Goal: Information Seeking & Learning: Learn about a topic

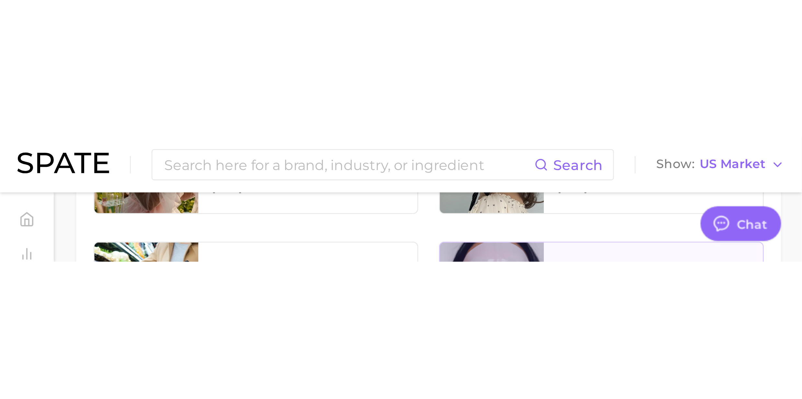
scroll to position [603, 0]
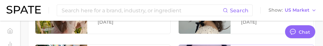
type textarea "x"
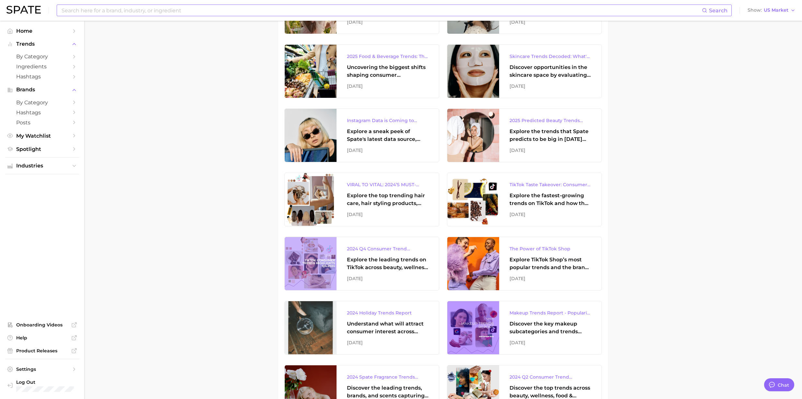
click at [136, 7] on input at bounding box center [381, 10] width 641 height 11
paste input "Exosome Serum"
click at [123, 6] on input "Exosome Serum" at bounding box center [381, 10] width 641 height 11
drag, startPoint x: 115, startPoint y: 8, endPoint x: 85, endPoint y: 8, distance: 30.5
click at [85, 8] on input "Exosome Serum" at bounding box center [381, 10] width 641 height 11
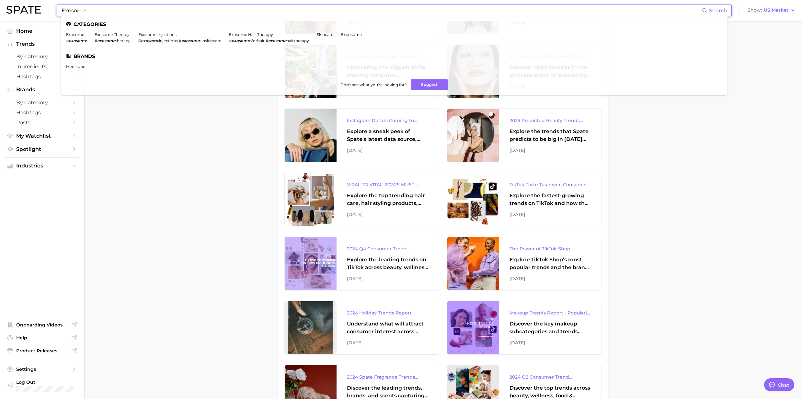
type input "Exosome"
click at [77, 38] on em "exosome" at bounding box center [78, 40] width 18 height 5
click at [75, 34] on link "exosome" at bounding box center [75, 34] width 18 height 5
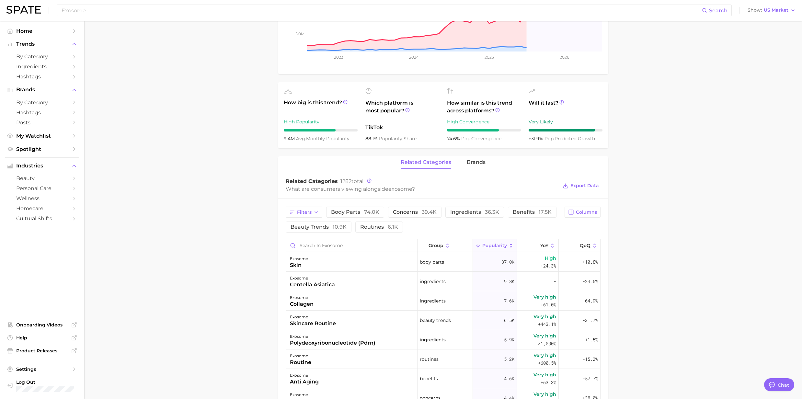
scroll to position [173, 0]
click at [476, 162] on span "brands" at bounding box center [476, 162] width 19 height 6
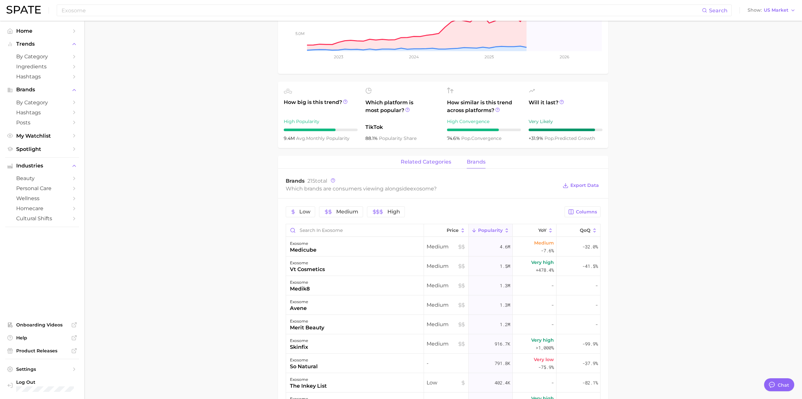
click at [436, 165] on span "related categories" at bounding box center [426, 162] width 51 height 6
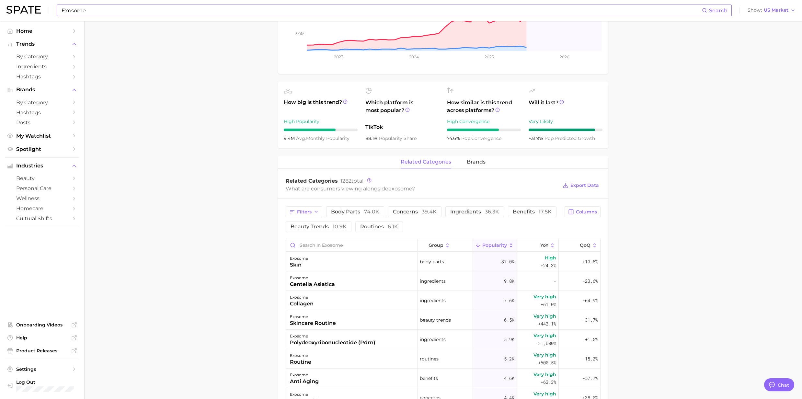
click at [111, 12] on input "Exosome" at bounding box center [381, 10] width 641 height 11
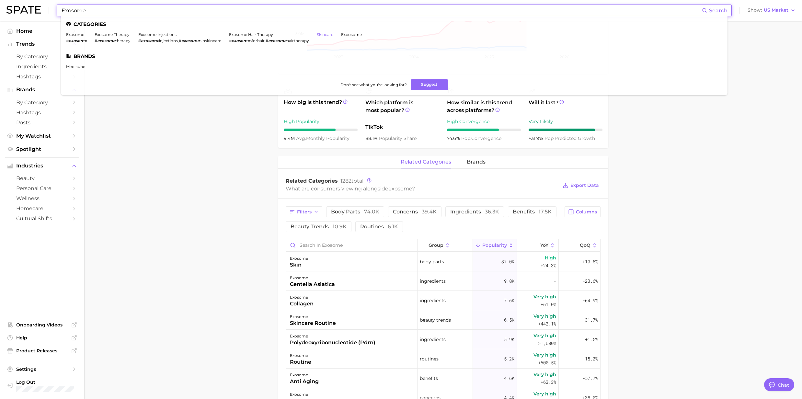
click at [324, 35] on link "skincare" at bounding box center [325, 34] width 17 height 5
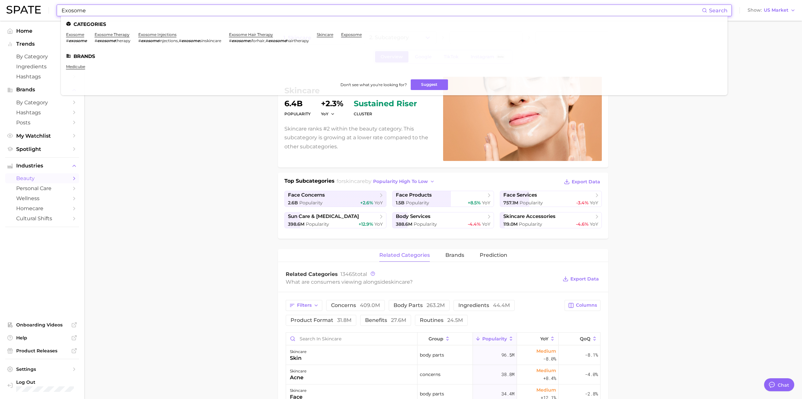
click at [187, 8] on input "Exosome" at bounding box center [381, 10] width 641 height 11
click at [350, 36] on link "exposome" at bounding box center [351, 34] width 21 height 5
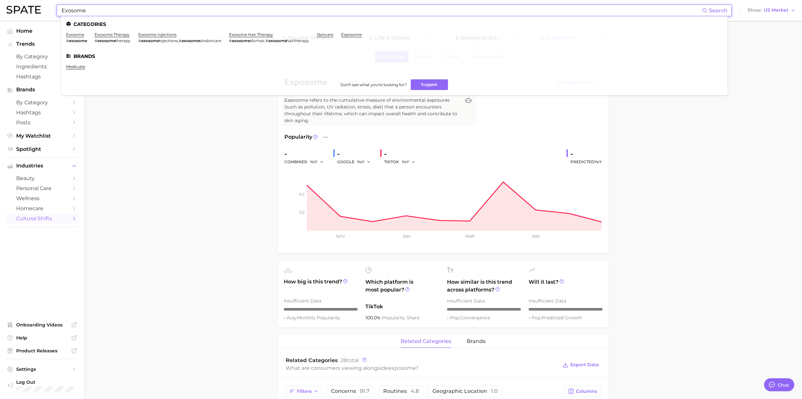
click at [91, 12] on input "Exosome" at bounding box center [381, 10] width 641 height 11
click at [80, 38] on li "exosome # exosome" at bounding box center [76, 37] width 21 height 11
click at [78, 35] on link "exosome" at bounding box center [75, 34] width 18 height 5
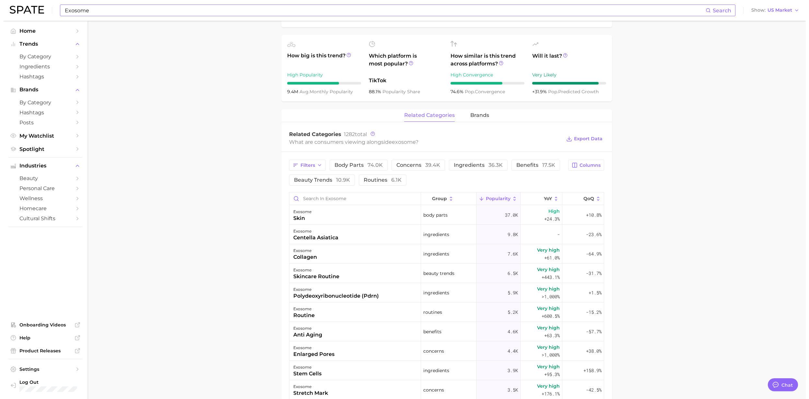
scroll to position [259, 0]
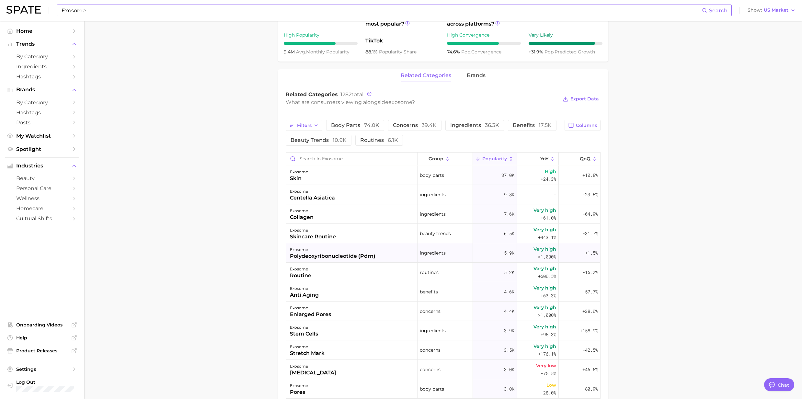
click at [318, 258] on div "polydeoxyribonucleotide (pdrn)" at bounding box center [333, 256] width 86 height 8
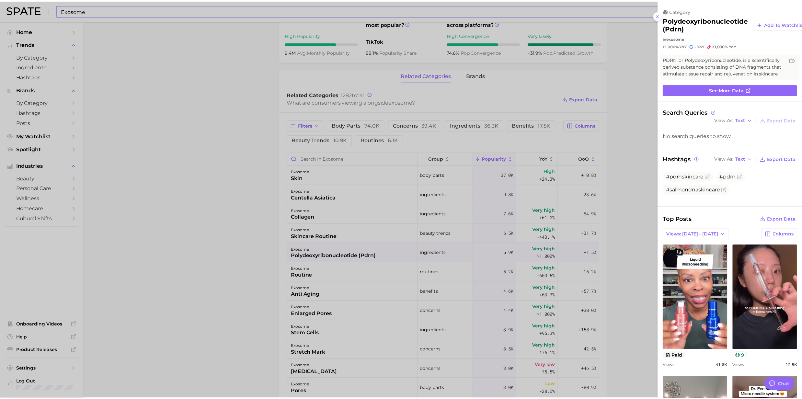
scroll to position [0, 0]
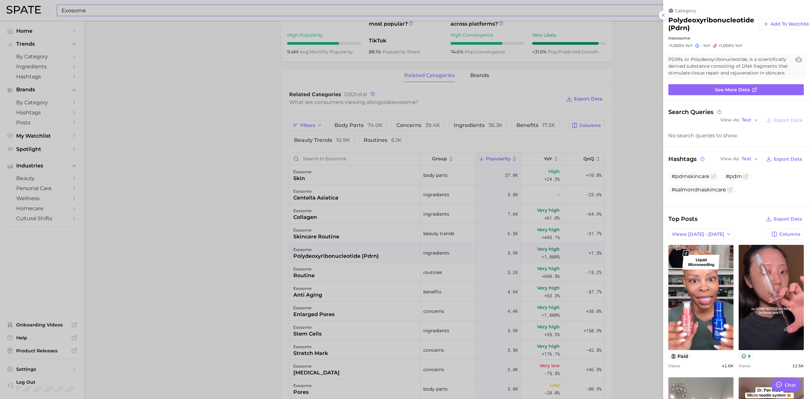
click at [198, 296] on div at bounding box center [404, 199] width 809 height 399
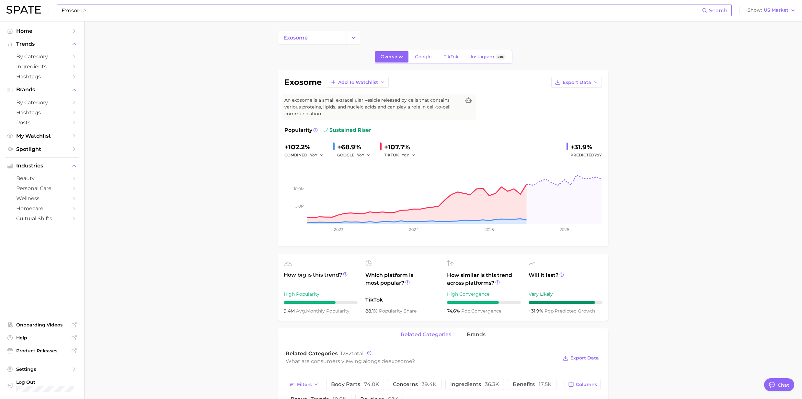
click at [105, 13] on input "Exosome" at bounding box center [381, 10] width 641 height 11
type input "E"
click at [193, 11] on input at bounding box center [381, 10] width 641 height 11
drag, startPoint x: 193, startPoint y: 11, endPoint x: 62, endPoint y: 16, distance: 131.3
click at [62, 16] on input at bounding box center [381, 10] width 641 height 11
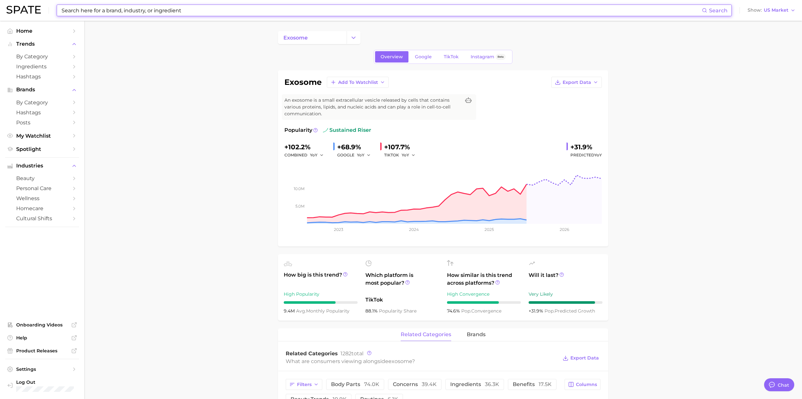
paste input "Rejuran (Salmon DNA)"
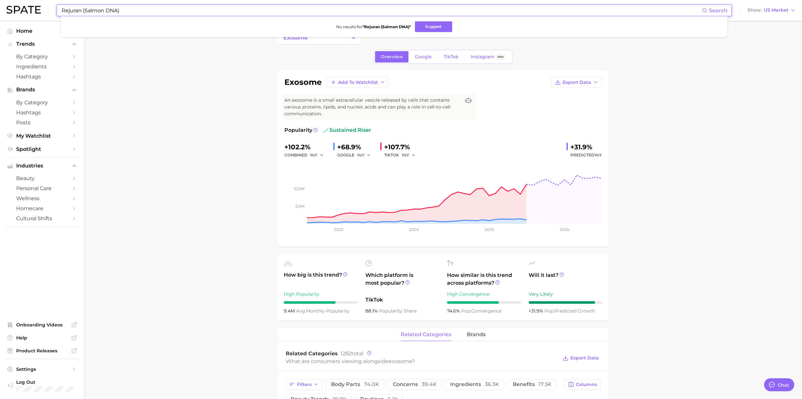
click at [153, 13] on input "Rejuran (Salmon DNA)" at bounding box center [381, 10] width 641 height 11
drag, startPoint x: 121, startPoint y: 11, endPoint x: 83, endPoint y: 10, distance: 37.6
click at [83, 10] on input "Rejuran (Salmon DNA)" at bounding box center [381, 10] width 641 height 11
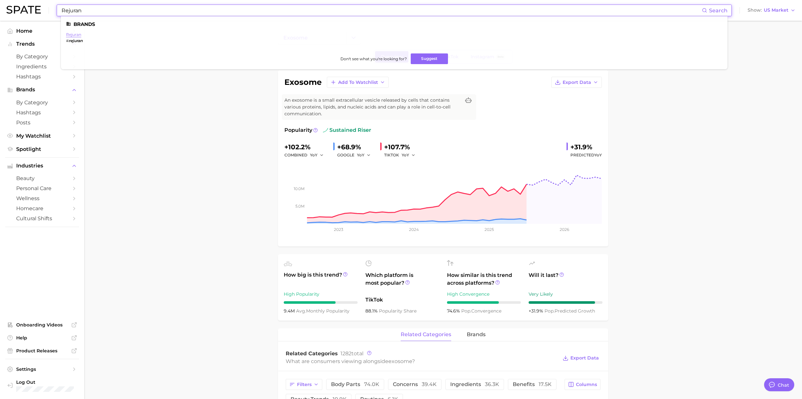
type input "Rejuran"
click at [71, 34] on link "rejuran" at bounding box center [73, 34] width 15 height 5
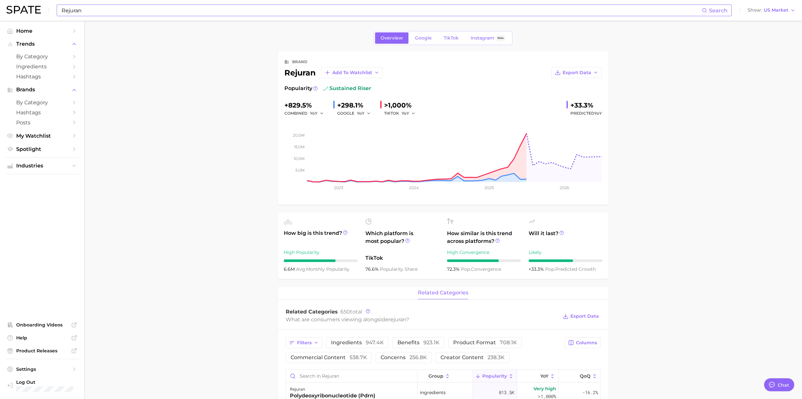
click at [97, 12] on input "Rejuran" at bounding box center [381, 10] width 641 height 11
drag, startPoint x: 97, startPoint y: 12, endPoint x: 28, endPoint y: 11, distance: 69.3
click at [28, 11] on div "Rejuran Search Brands rejuran # rejuran Don't see what you're looking for? Sugg…" at bounding box center [400, 10] width 789 height 21
paste input "(Salmon DNA)"
drag, startPoint x: 84, startPoint y: 8, endPoint x: 42, endPoint y: 3, distance: 42.4
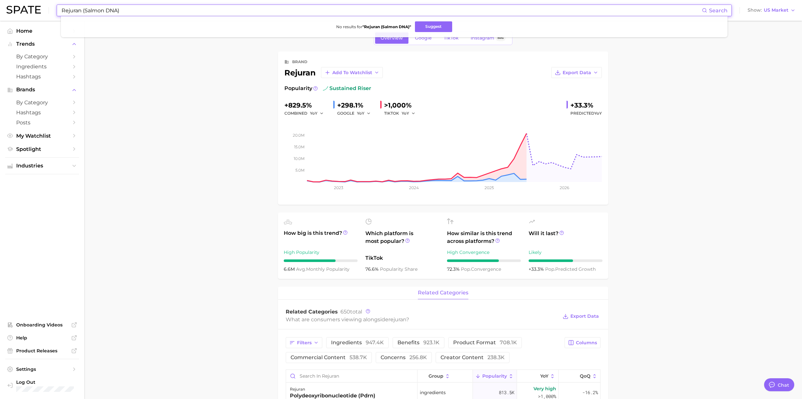
click at [42, 3] on div "Rejuran (Salmon DNA) Search No results for " Rejuran (Salmon DNA) " Suggest Sho…" at bounding box center [400, 10] width 789 height 21
click at [103, 6] on input "Salmon DNA)" at bounding box center [381, 10] width 641 height 11
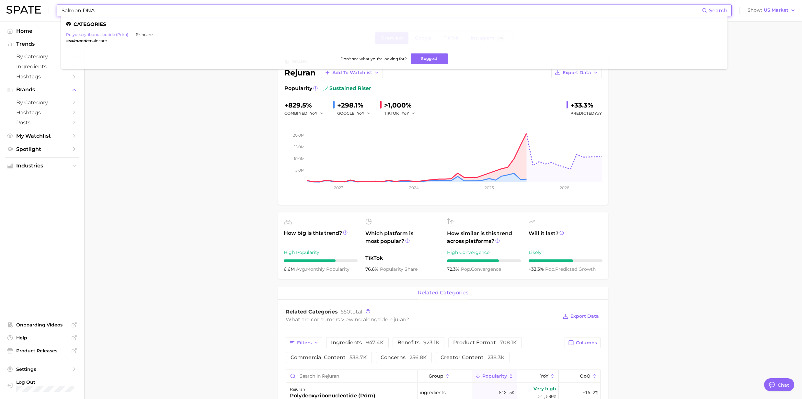
type input "Salmon DNA"
click at [104, 33] on link "polydeoxyribonucleotide (pdrn)" at bounding box center [97, 34] width 62 height 5
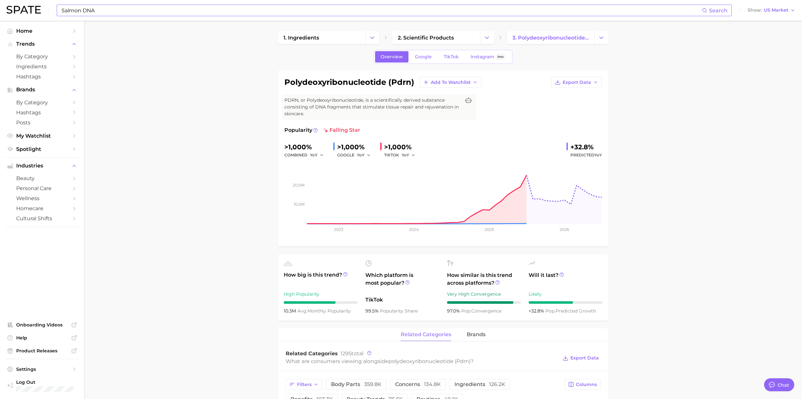
click at [160, 11] on input "Salmon DNA" at bounding box center [381, 10] width 641 height 11
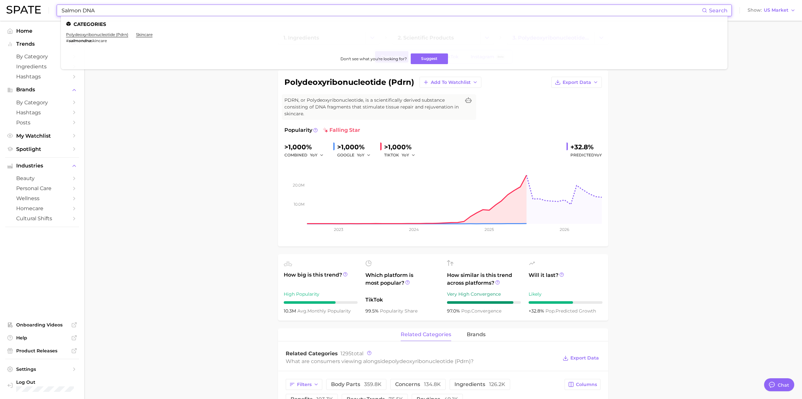
drag, startPoint x: 88, startPoint y: 11, endPoint x: 46, endPoint y: 11, distance: 42.8
click at [46, 11] on div "Salmon DNA Search Categories polydeoxyribonucleotide (pdrn) # salmondna skincar…" at bounding box center [400, 10] width 789 height 21
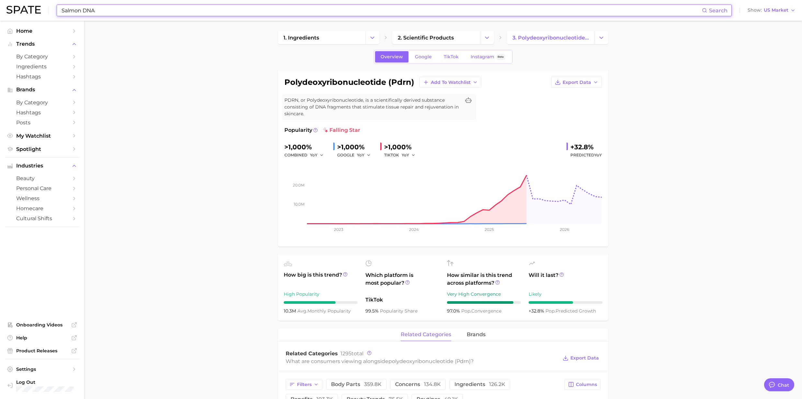
paste input "kin [MEDICAL_DATA]"
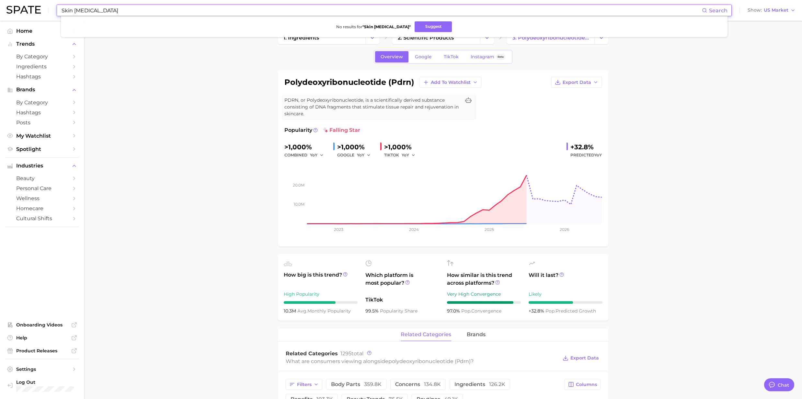
click at [120, 12] on input "Skin [MEDICAL_DATA]" at bounding box center [381, 10] width 641 height 11
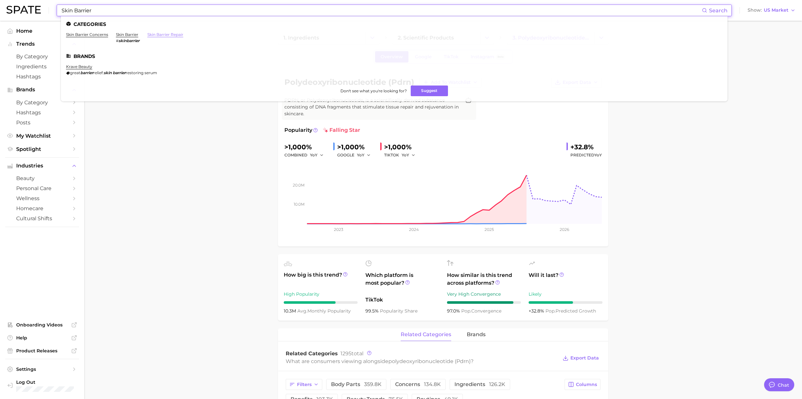
type input "Skin Barrier"
click at [155, 34] on link "skin barrier repair" at bounding box center [165, 34] width 36 height 5
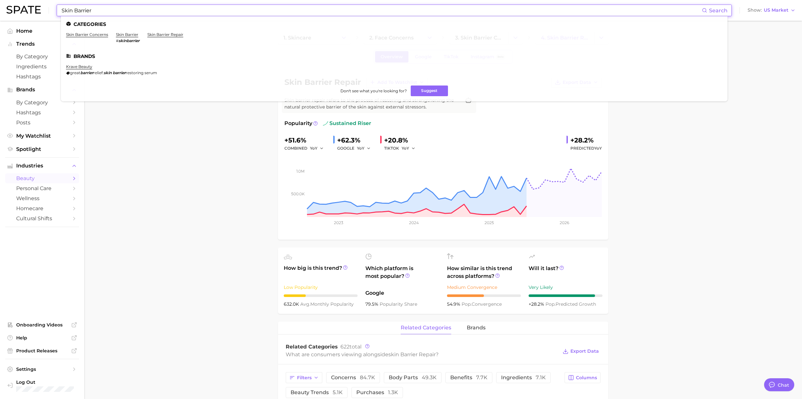
click at [112, 6] on input "Skin Barrier" at bounding box center [381, 10] width 641 height 11
click at [128, 34] on link "skin barrier" at bounding box center [127, 34] width 22 height 5
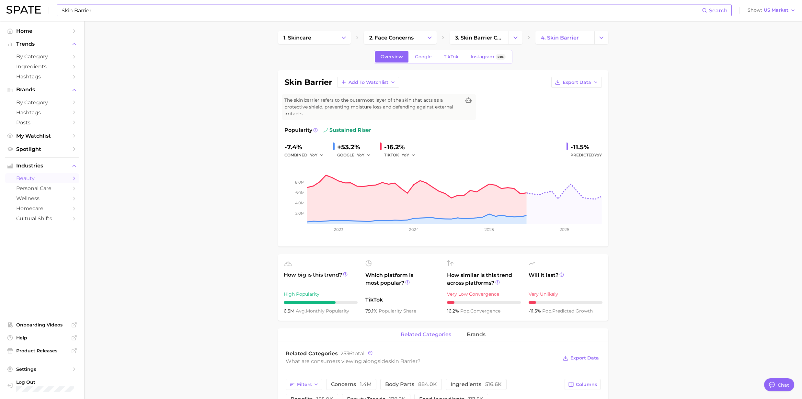
click at [105, 13] on input "Skin Barrier" at bounding box center [381, 10] width 641 height 11
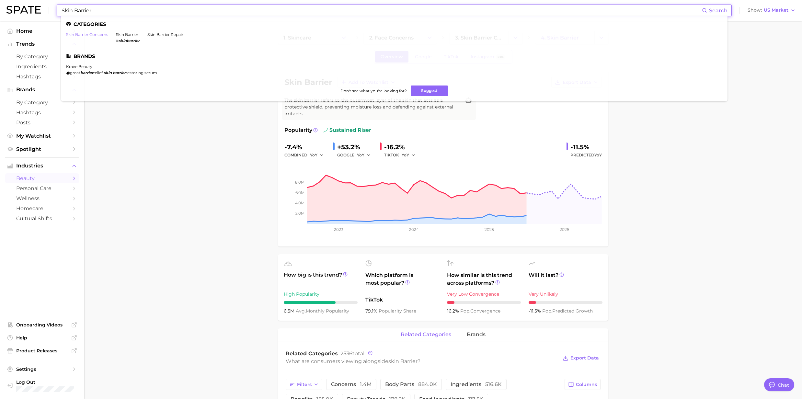
click at [85, 35] on link "skin barrier concerns" at bounding box center [87, 34] width 42 height 5
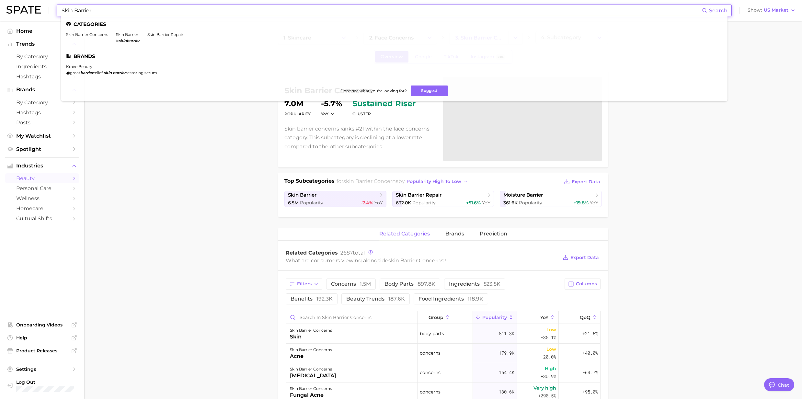
click at [108, 12] on input "Skin Barrier" at bounding box center [381, 10] width 641 height 11
click at [72, 66] on link "krave beauty" at bounding box center [79, 66] width 26 height 5
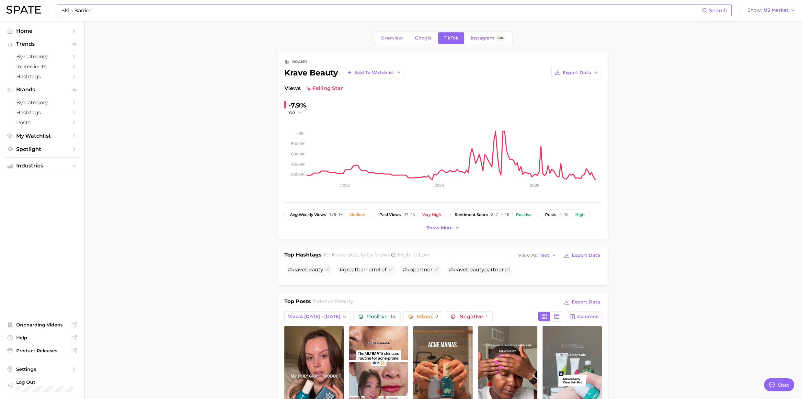
click at [143, 6] on input "Skin Barrier" at bounding box center [381, 10] width 641 height 11
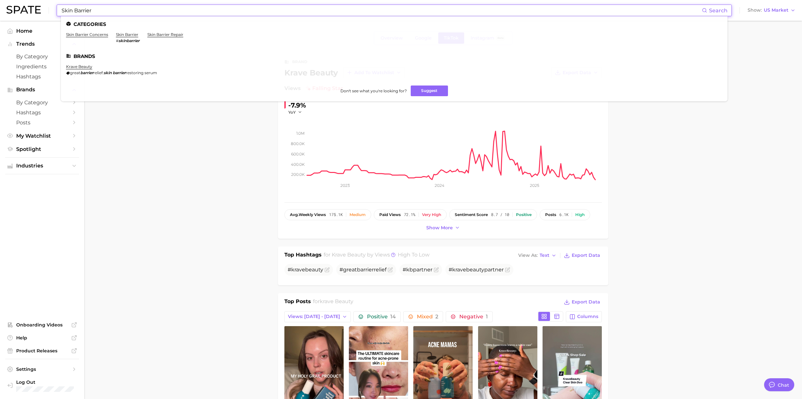
drag, startPoint x: 141, startPoint y: 7, endPoint x: 41, endPoint y: 18, distance: 101.1
click at [38, 13] on div "Skin Barrier Search Categories skin barrier concerns skin barrier # skinbarrier…" at bounding box center [400, 10] width 789 height 21
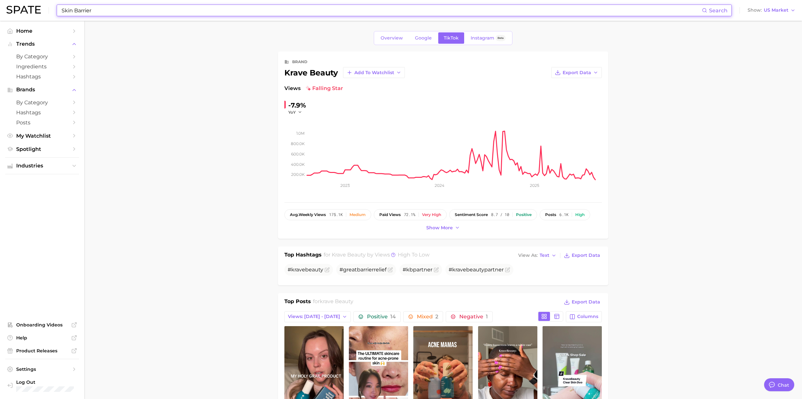
click at [107, 13] on input "Skin Barrier" at bounding box center [381, 10] width 641 height 11
drag, startPoint x: 95, startPoint y: 10, endPoint x: 34, endPoint y: 14, distance: 60.7
click at [34, 14] on div "Skin Barrier Search Show US Market" at bounding box center [400, 10] width 789 height 21
paste input "Cream"
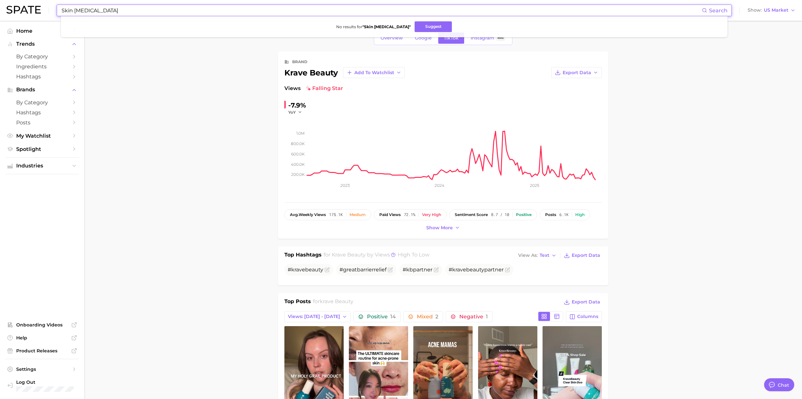
click at [75, 9] on input "Skin [MEDICAL_DATA]" at bounding box center [381, 10] width 641 height 11
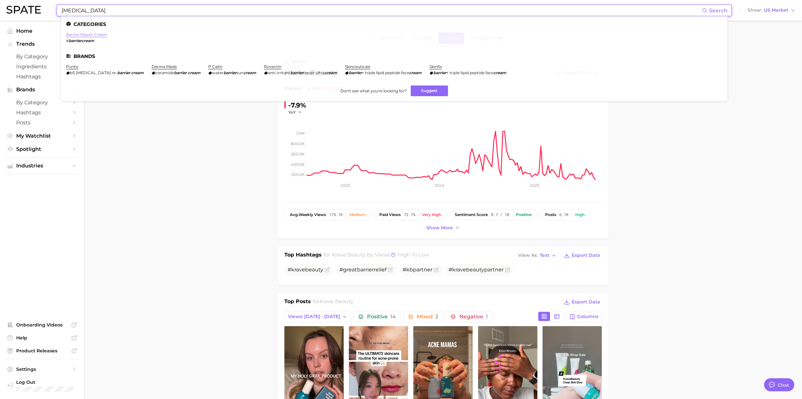
type input "[MEDICAL_DATA]"
click at [100, 33] on link "barrier repair cream" at bounding box center [86, 34] width 41 height 5
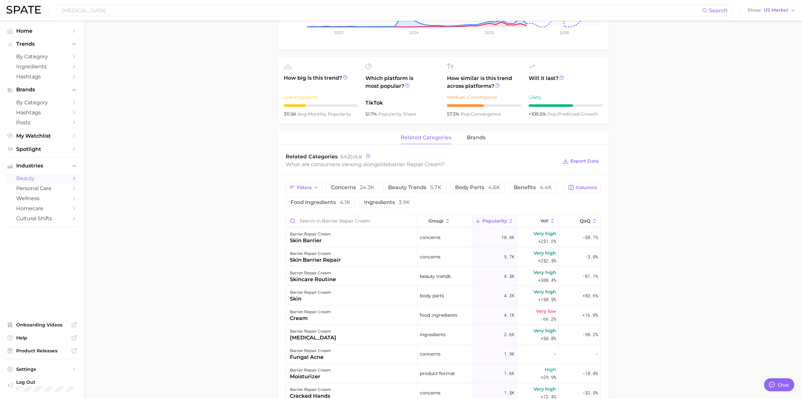
scroll to position [216, 0]
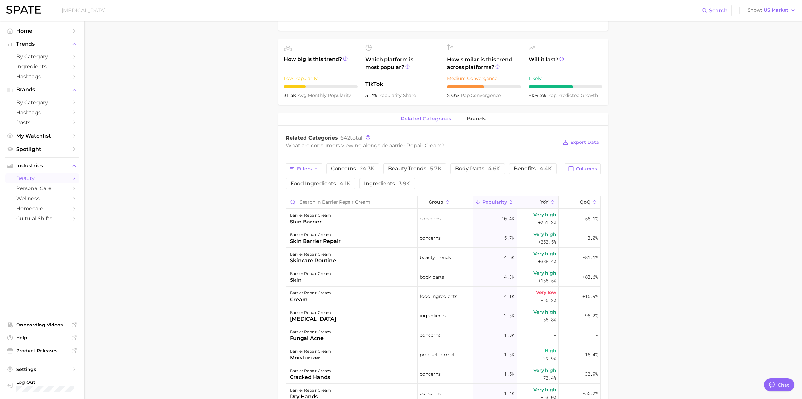
click at [550, 200] on icon at bounding box center [553, 203] width 6 height 6
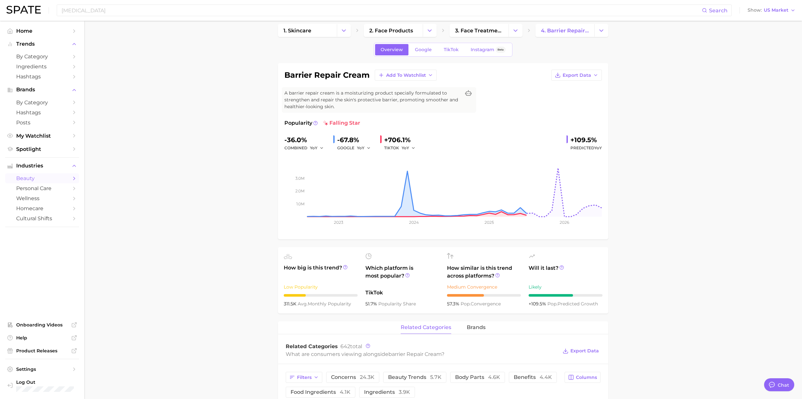
scroll to position [0, 0]
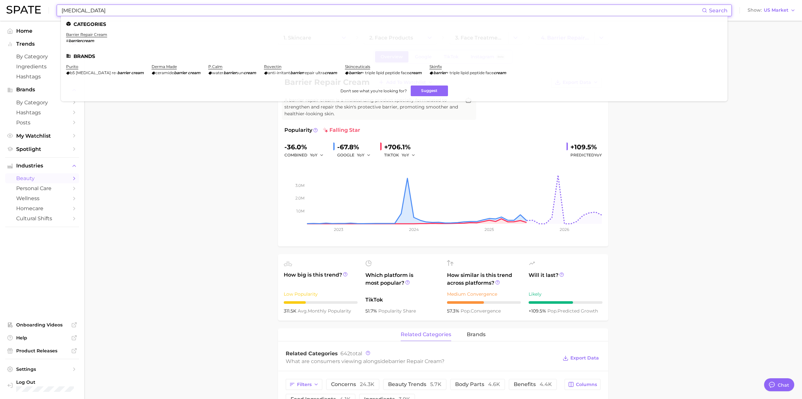
click at [116, 12] on input "[MEDICAL_DATA]" at bounding box center [381, 10] width 641 height 11
drag, startPoint x: 106, startPoint y: 9, endPoint x: 0, endPoint y: 8, distance: 106.3
click at [5, 8] on header "[MEDICAL_DATA] Search Categories barrier repair cream # barriercream Brands pur…" at bounding box center [401, 10] width 802 height 21
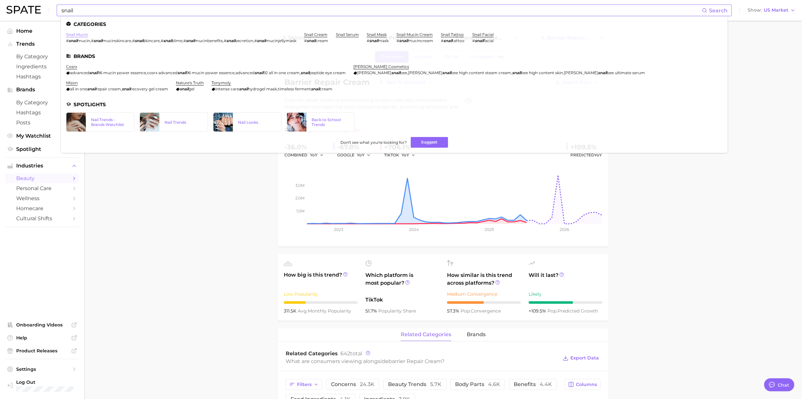
click at [73, 36] on link "snail mucin" at bounding box center [77, 34] width 22 height 5
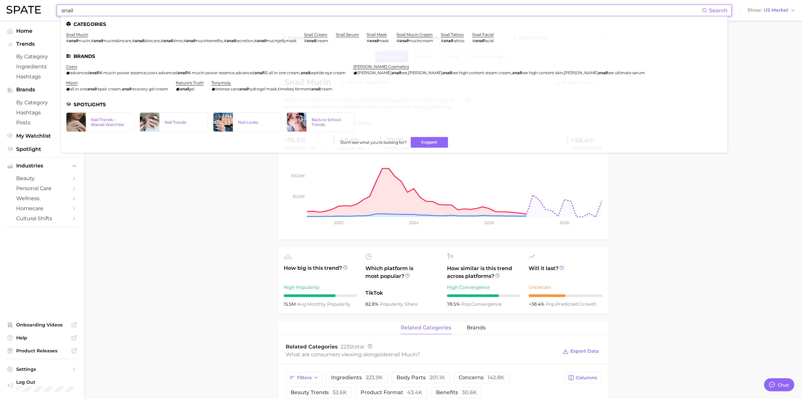
click at [85, 15] on input "snail" at bounding box center [381, 10] width 641 height 11
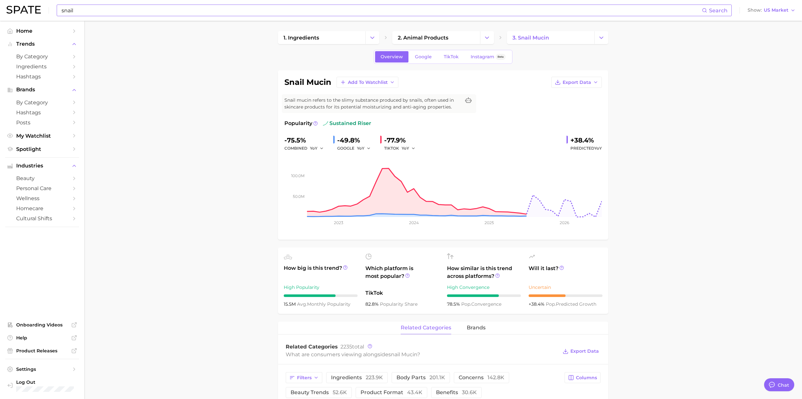
click at [78, 13] on input "snail" at bounding box center [381, 10] width 641 height 11
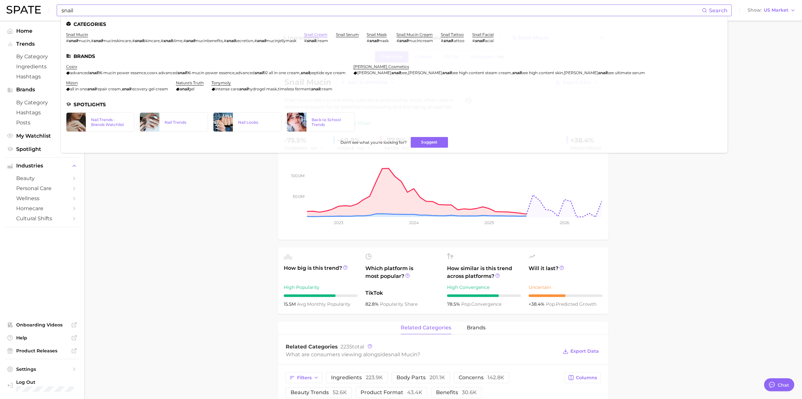
click at [323, 36] on link "snail cream" at bounding box center [315, 34] width 23 height 5
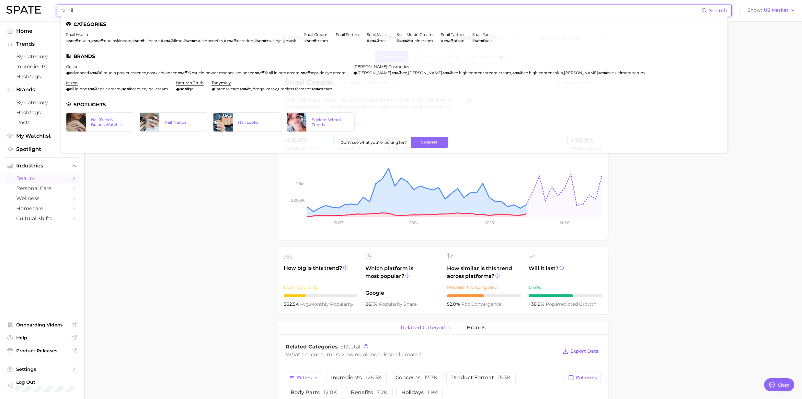
click at [174, 13] on input "snail" at bounding box center [381, 10] width 641 height 11
click at [380, 34] on link "snail mask" at bounding box center [377, 34] width 20 height 5
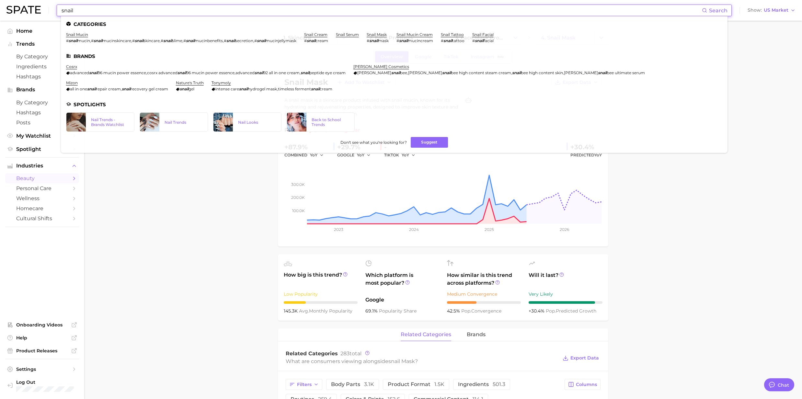
click at [133, 12] on input "snail" at bounding box center [381, 10] width 641 height 11
click at [488, 34] on link "snail facial" at bounding box center [482, 34] width 21 height 5
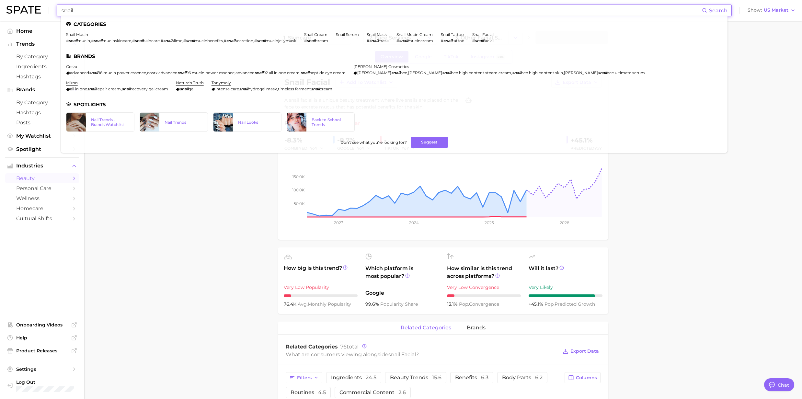
click at [124, 12] on input "snail" at bounding box center [381, 10] width 641 height 11
click at [385, 36] on link "snail mask" at bounding box center [377, 34] width 20 height 5
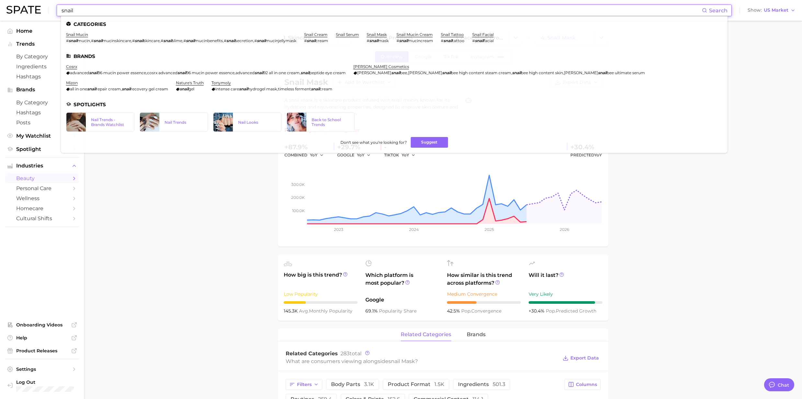
click at [76, 12] on input "snail" at bounding box center [381, 10] width 641 height 11
drag, startPoint x: 76, startPoint y: 11, endPoint x: 17, endPoint y: 13, distance: 58.3
click at [17, 13] on div "snail Search Categories snail mucin # snail mucin , # snail mucinskincare , # s…" at bounding box center [400, 10] width 789 height 21
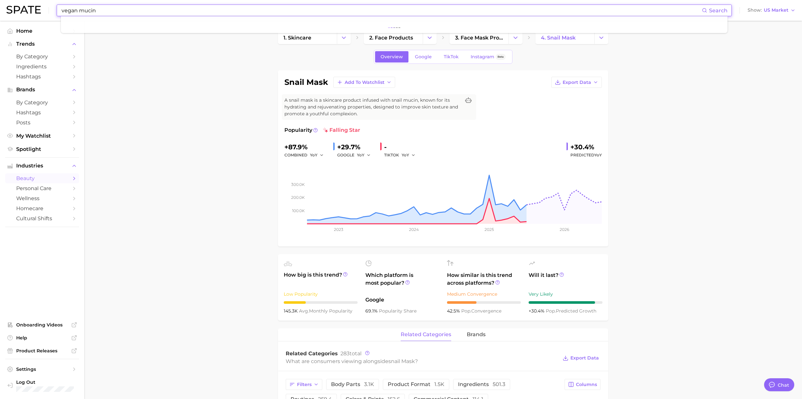
type input "vegan mucin"
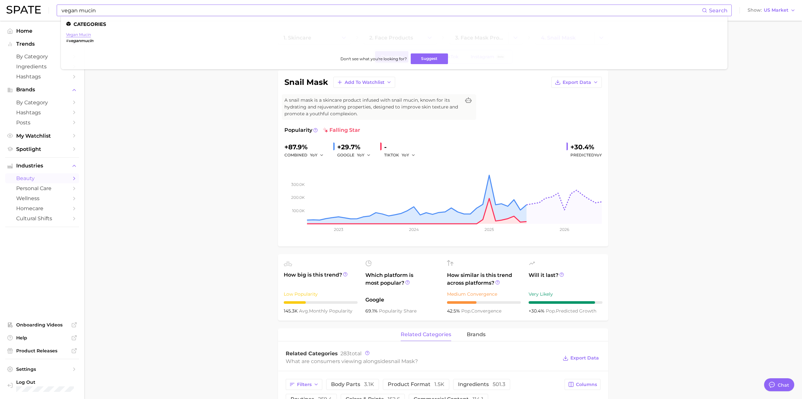
click at [79, 35] on link "vegan mucin" at bounding box center [78, 34] width 25 height 5
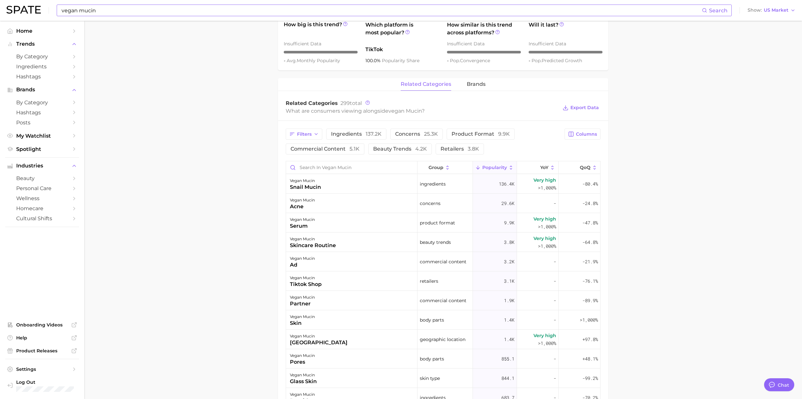
scroll to position [259, 0]
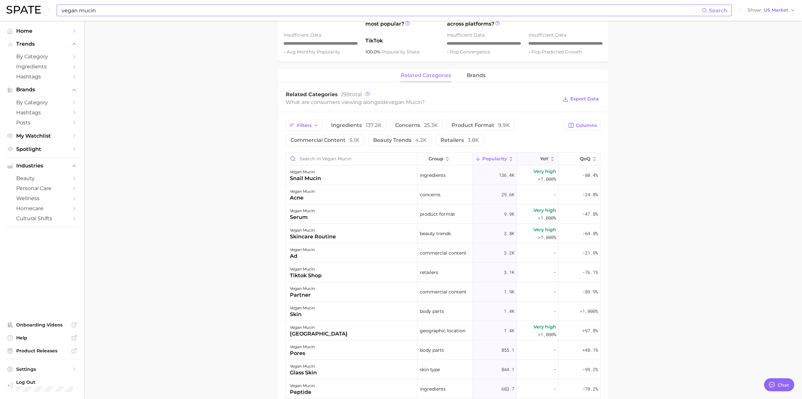
click at [550, 160] on icon at bounding box center [553, 159] width 6 height 6
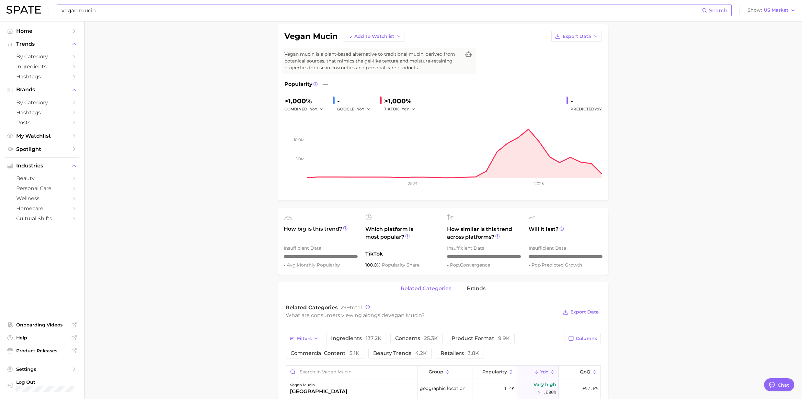
scroll to position [0, 0]
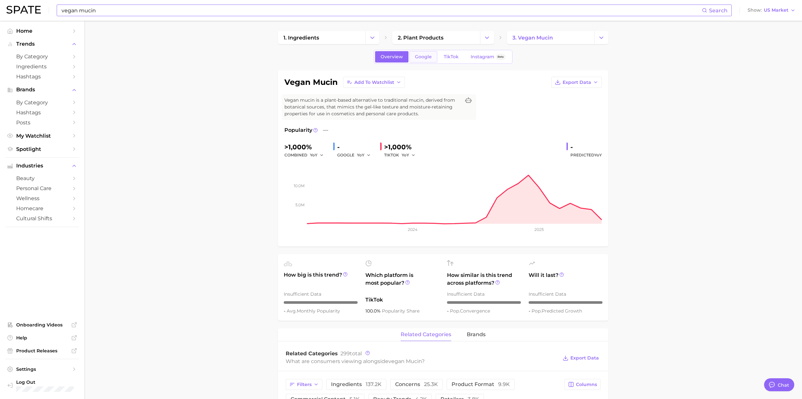
click at [419, 59] on span "Google" at bounding box center [423, 57] width 17 height 6
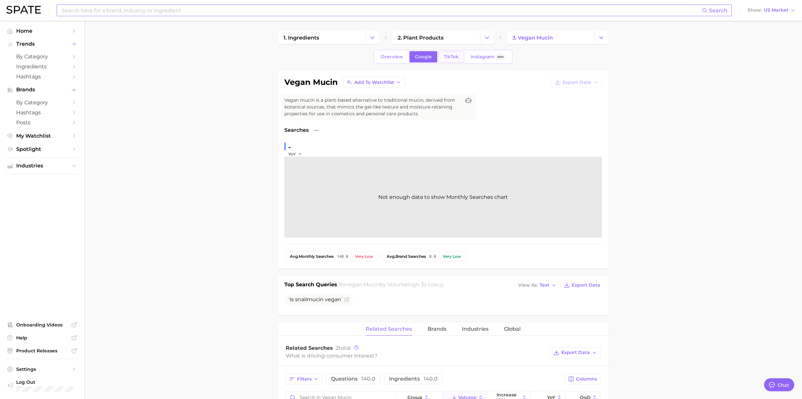
click at [441, 55] on link "TikTok" at bounding box center [451, 56] width 26 height 11
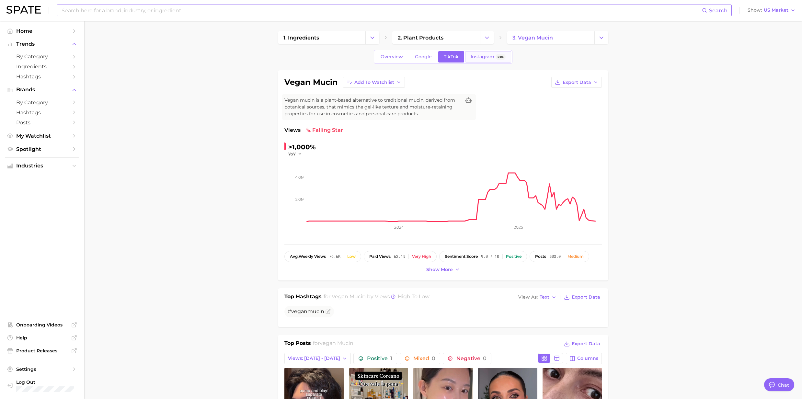
click at [488, 61] on link "Instagram Beta" at bounding box center [488, 56] width 46 height 11
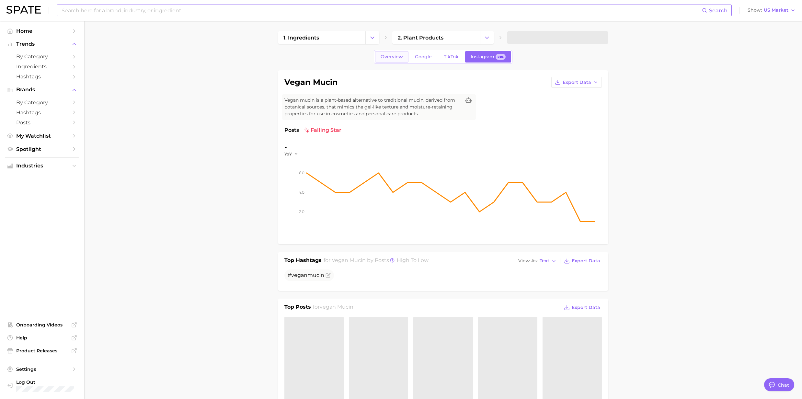
click at [378, 60] on link "Overview" at bounding box center [391, 56] width 33 height 11
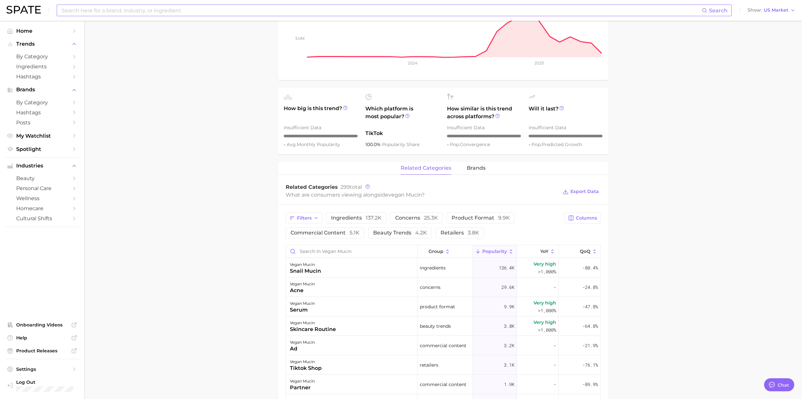
scroll to position [130, 0]
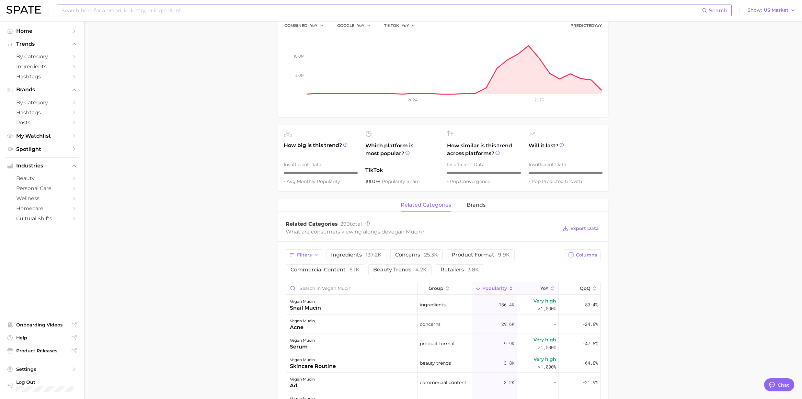
click at [550, 288] on icon at bounding box center [553, 289] width 6 height 6
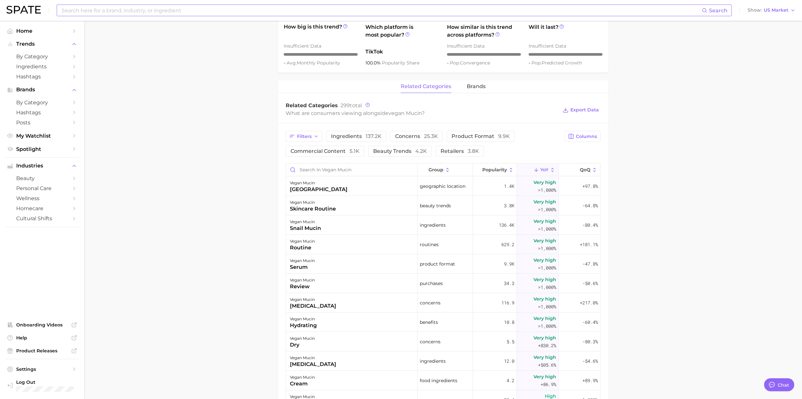
scroll to position [259, 0]
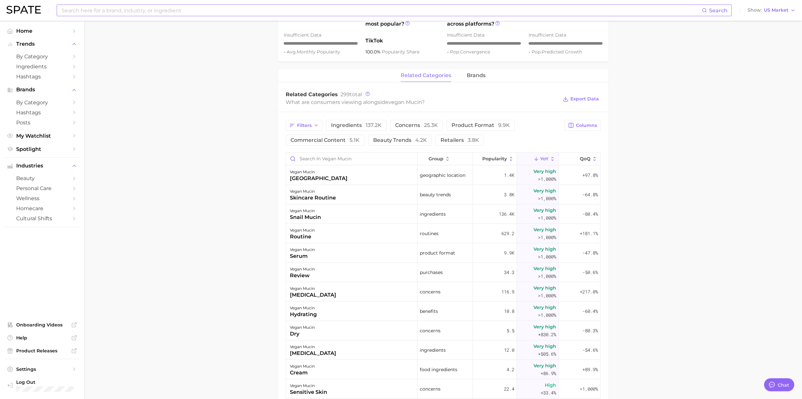
click at [485, 76] on div "related categories brands" at bounding box center [443, 75] width 330 height 13
click at [482, 76] on span "brands" at bounding box center [476, 76] width 19 height 6
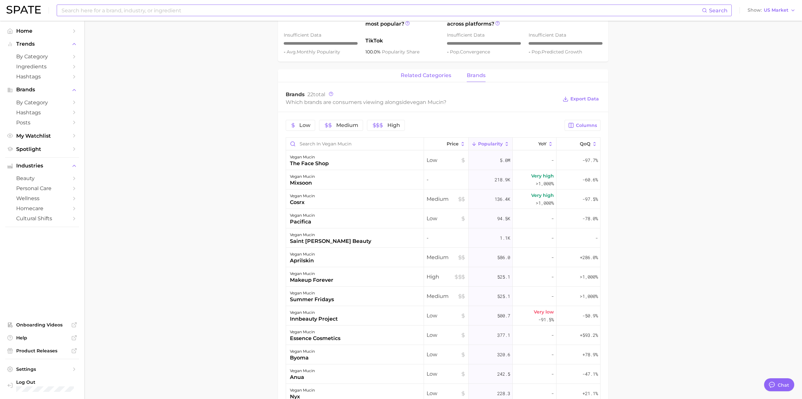
click at [445, 76] on span "related categories" at bounding box center [426, 76] width 51 height 6
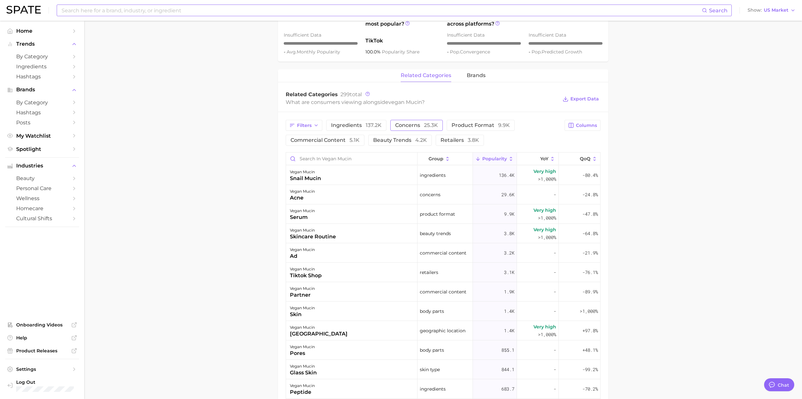
click at [400, 126] on span "concerns 25.3k" at bounding box center [416, 125] width 43 height 5
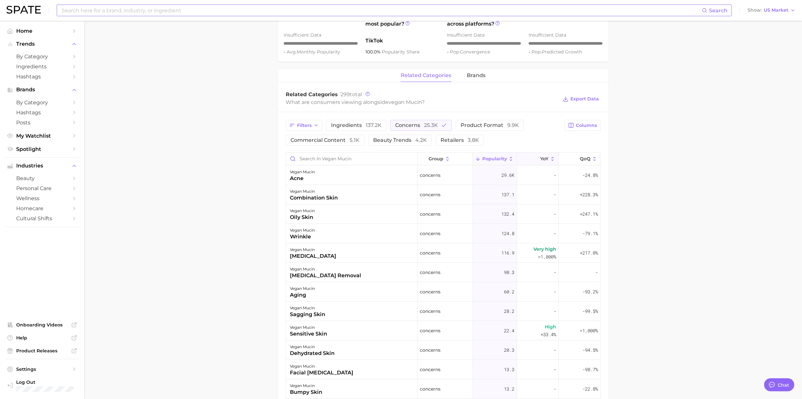
click at [550, 159] on icon at bounding box center [553, 159] width 6 height 6
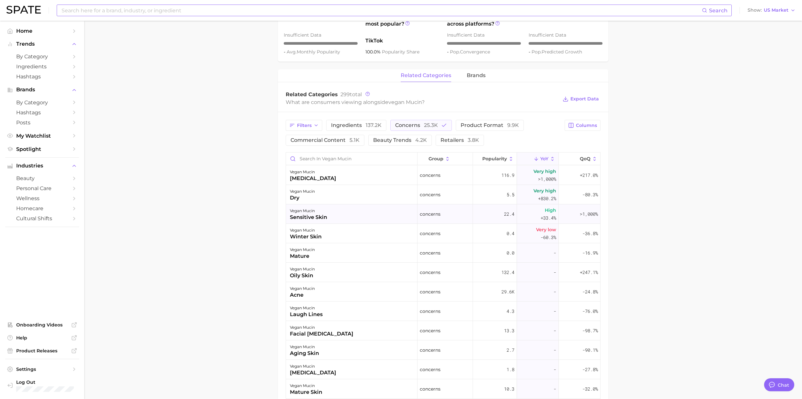
type textarea "x"
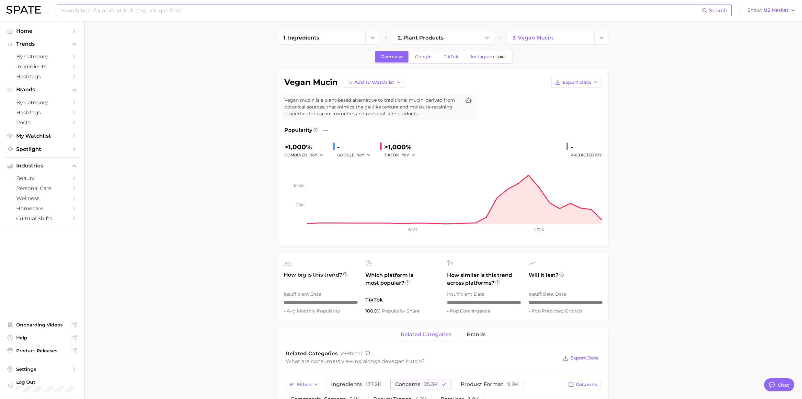
click at [146, 12] on input at bounding box center [381, 10] width 641 height 11
type input "regenerative skincare"
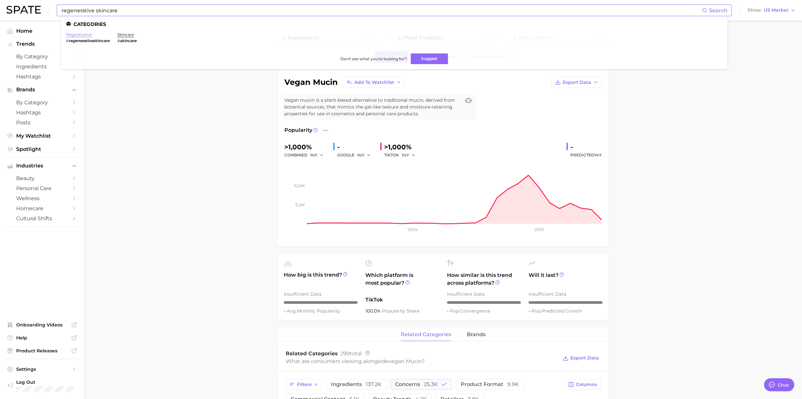
click at [81, 34] on link "regenerative" at bounding box center [79, 34] width 26 height 5
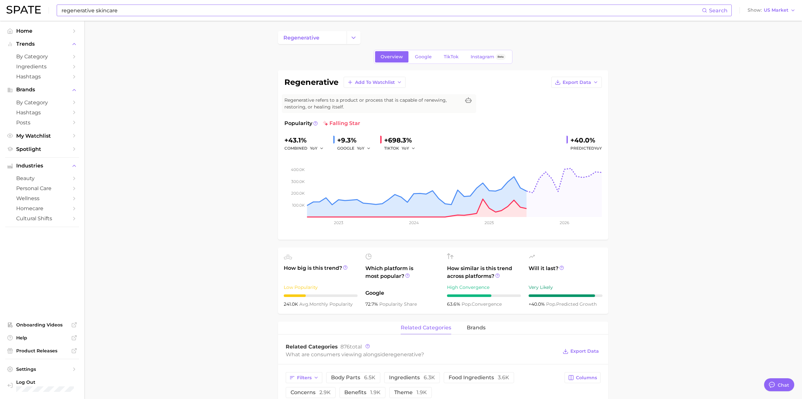
click at [127, 8] on input "regenerative skincare" at bounding box center [381, 10] width 641 height 11
click at [131, 35] on link "skincare" at bounding box center [125, 34] width 17 height 5
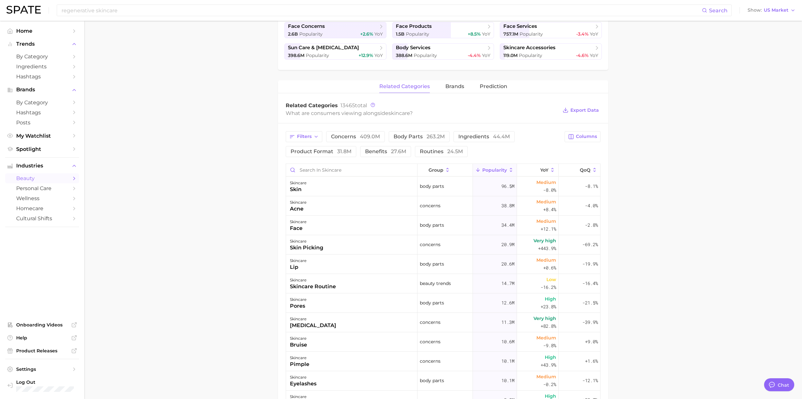
scroll to position [216, 0]
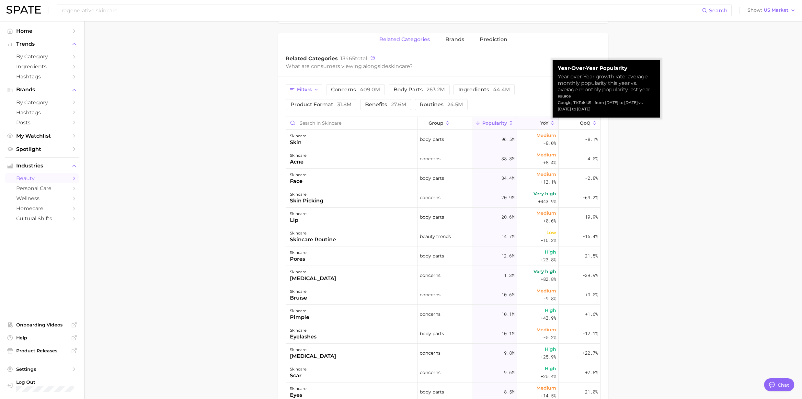
click at [552, 122] on icon at bounding box center [553, 123] width 2 height 4
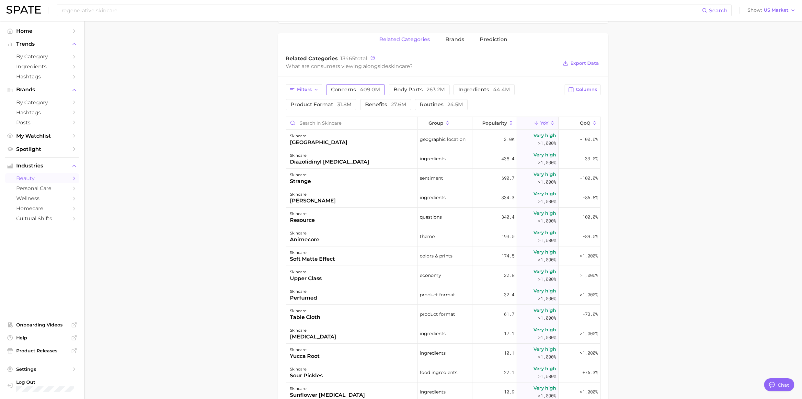
click at [352, 92] on span "concerns 409.0m" at bounding box center [355, 89] width 49 height 5
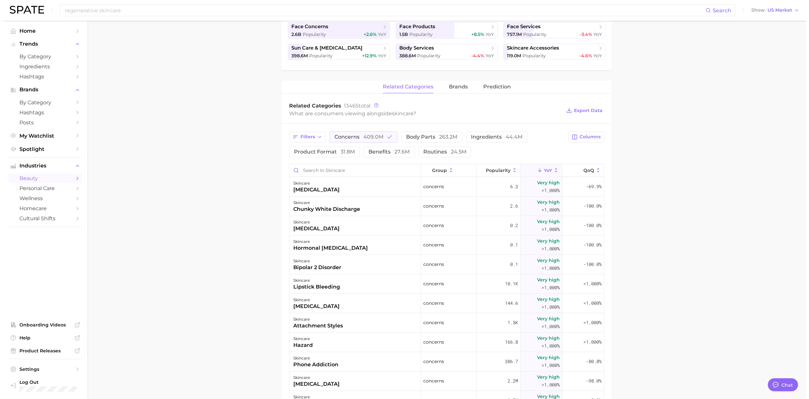
scroll to position [173, 0]
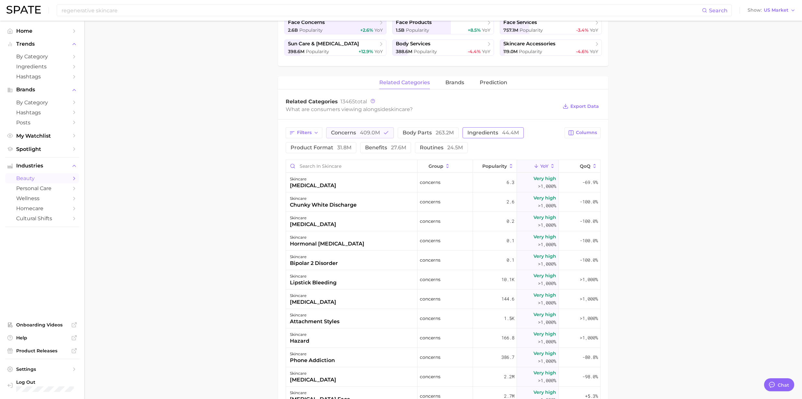
click at [499, 132] on span "ingredients 44.4m" at bounding box center [494, 132] width 52 height 5
click at [431, 147] on span "routines 24.5m" at bounding box center [441, 147] width 43 height 5
click at [375, 150] on span "benefits 27.6m" at bounding box center [385, 147] width 41 height 5
click at [318, 150] on span "product format 31.8m" at bounding box center [321, 147] width 61 height 5
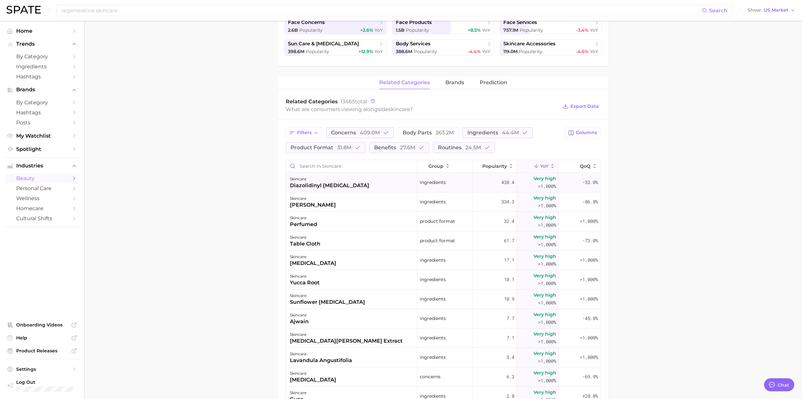
click at [308, 187] on div "diazolidinyl [MEDICAL_DATA]" at bounding box center [329, 186] width 79 height 8
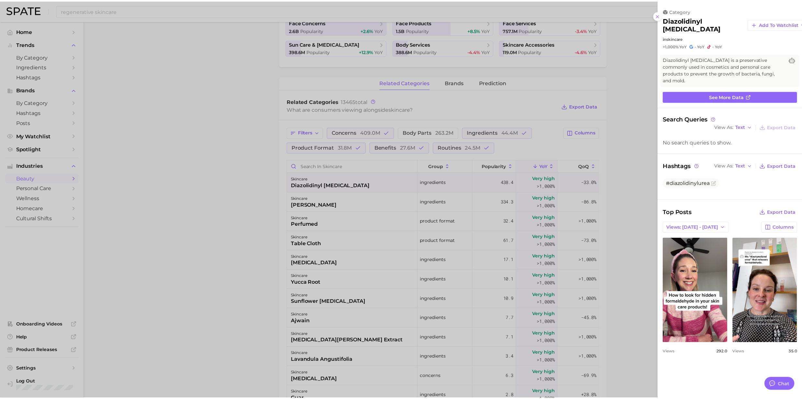
scroll to position [0, 0]
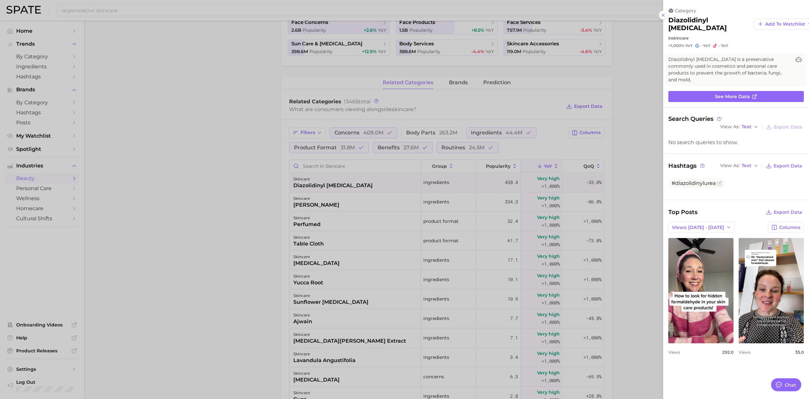
click at [331, 188] on div at bounding box center [404, 199] width 809 height 399
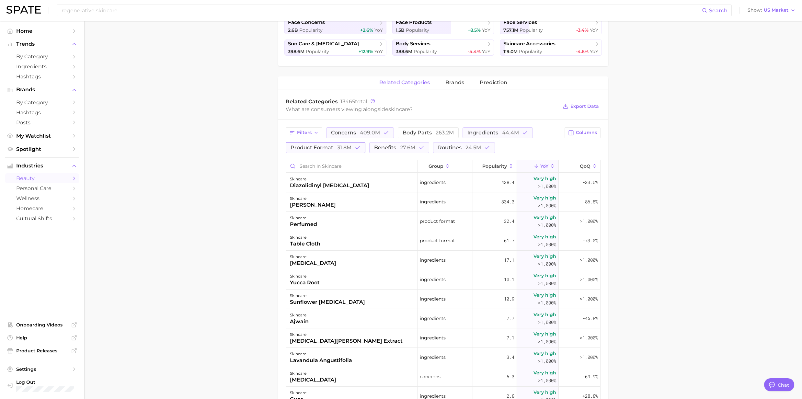
click at [313, 150] on span "product format 31.8m" at bounding box center [321, 147] width 61 height 5
click at [316, 146] on span "product format 31.8m" at bounding box center [321, 147] width 61 height 5
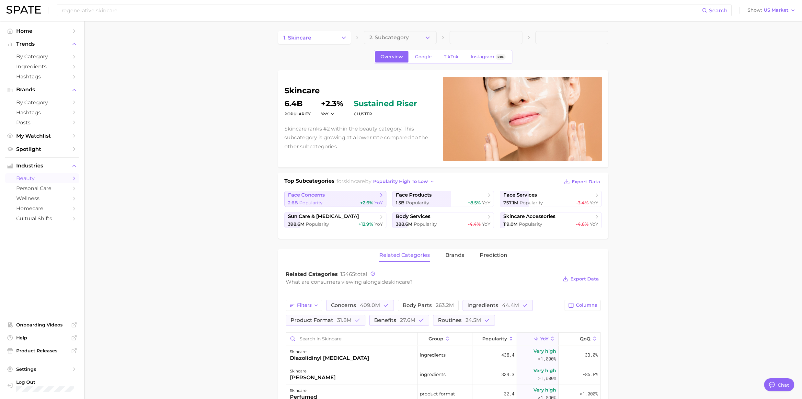
click at [336, 204] on div "2.6b Popularity +2.6% YoY" at bounding box center [335, 203] width 95 height 6
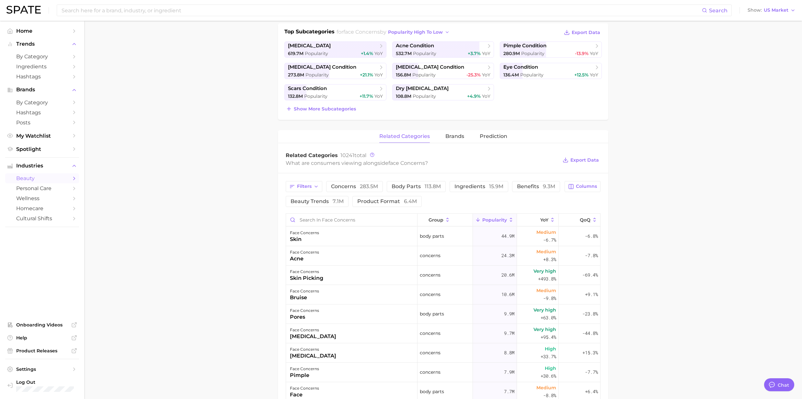
scroll to position [173, 0]
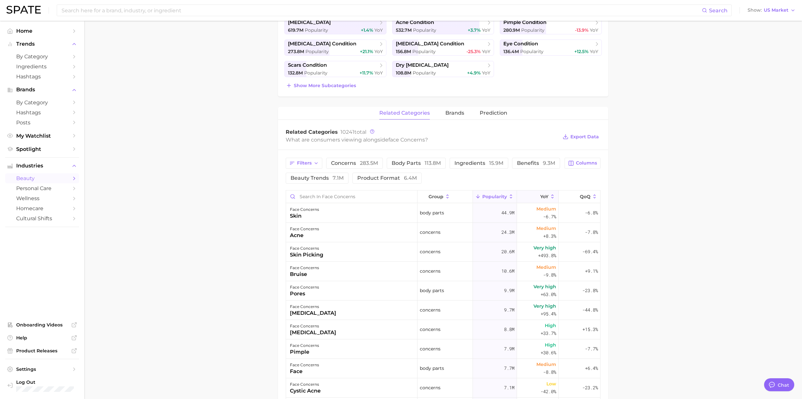
click at [550, 196] on icon at bounding box center [553, 197] width 6 height 6
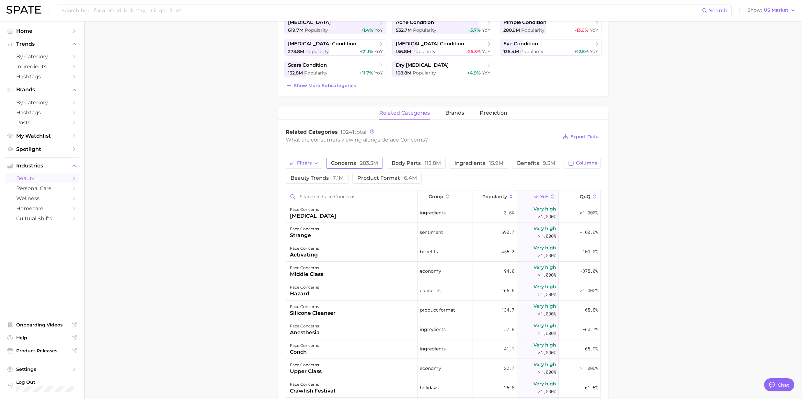
click at [340, 163] on span "concerns 283.5m" at bounding box center [354, 163] width 47 height 5
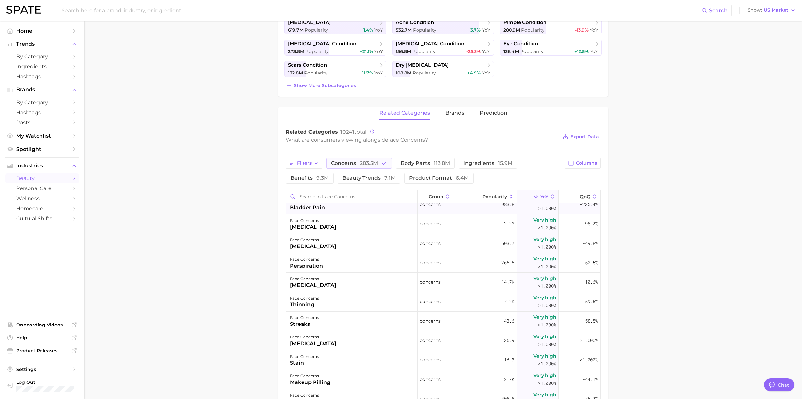
scroll to position [0, 0]
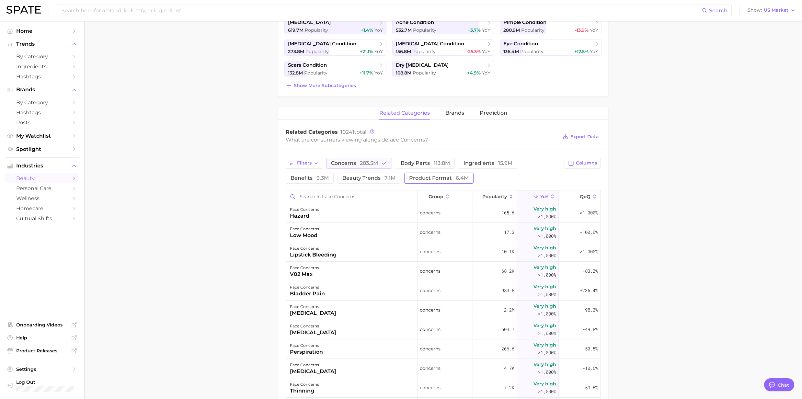
click at [448, 179] on span "product format 6.4m" at bounding box center [439, 178] width 60 height 5
click at [372, 179] on span "beauty trends 7.1m" at bounding box center [368, 178] width 53 height 5
click at [444, 179] on span "product format 6.4m" at bounding box center [448, 178] width 60 height 5
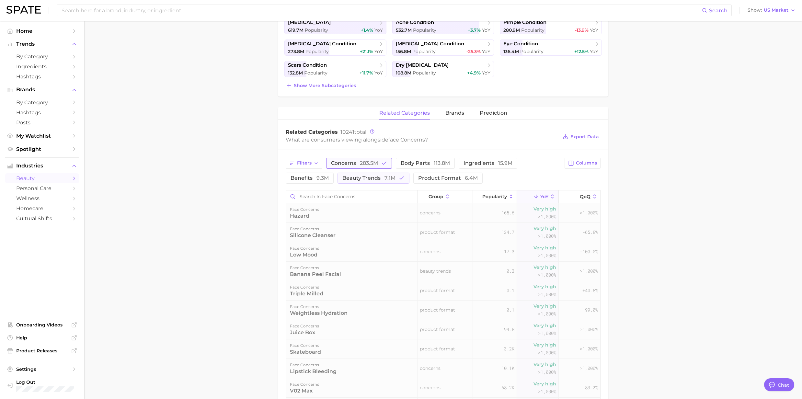
click at [368, 165] on span "283.5m" at bounding box center [369, 163] width 18 height 6
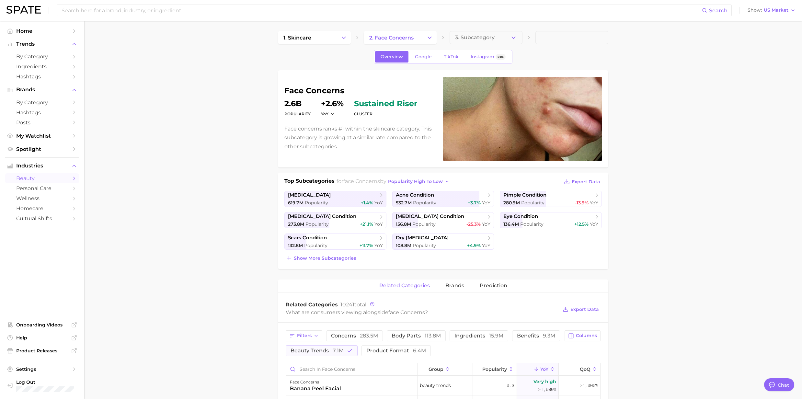
click at [37, 180] on span "beauty" at bounding box center [42, 178] width 52 height 6
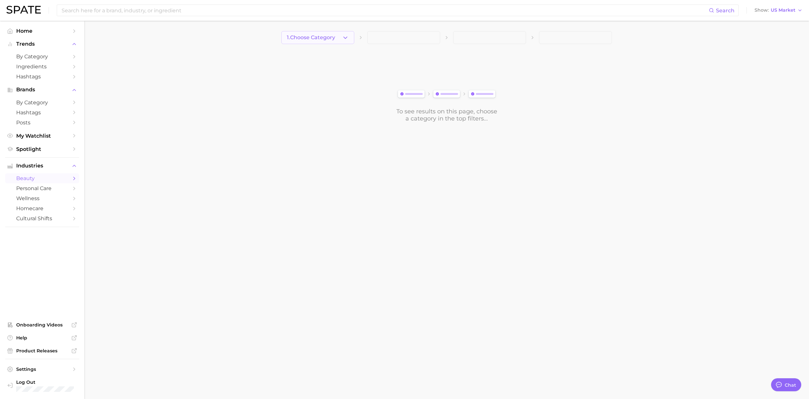
click at [344, 36] on icon "button" at bounding box center [345, 37] width 7 height 7
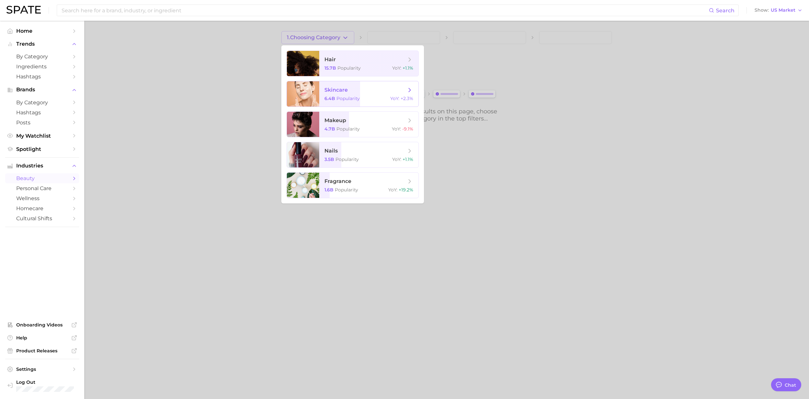
click at [341, 94] on span "skincare 6.4b Popularity YoY : +2.3%" at bounding box center [368, 93] width 99 height 25
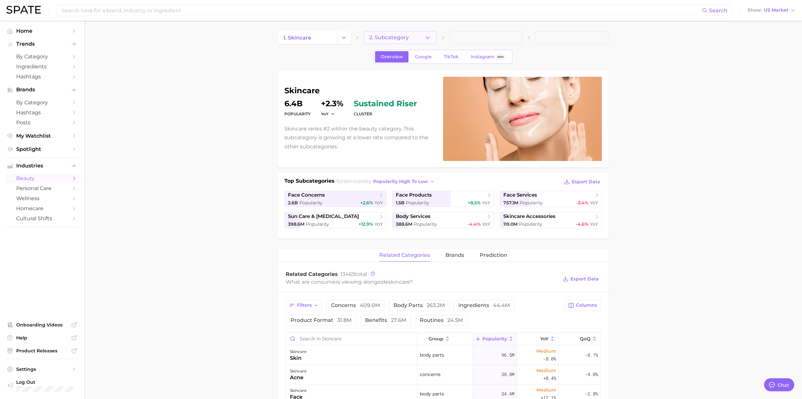
click at [427, 35] on icon "button" at bounding box center [427, 37] width 7 height 7
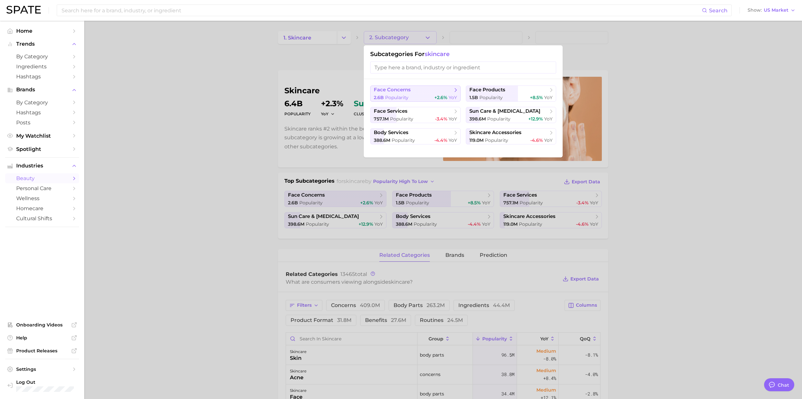
click at [412, 97] on div "2.6b Popularity +2.6% YoY" at bounding box center [415, 98] width 83 height 6
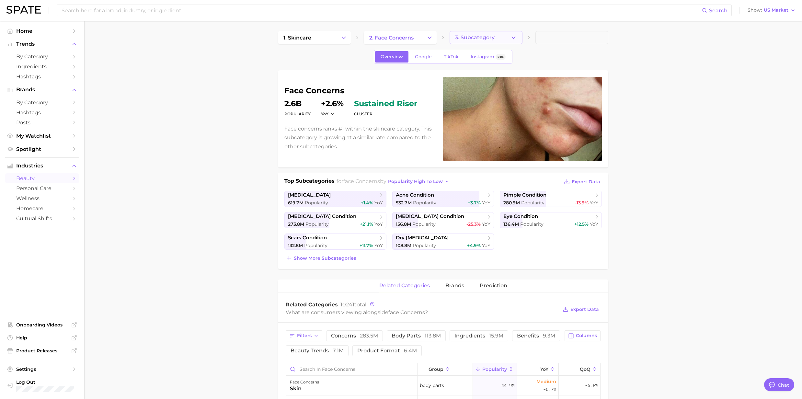
click at [516, 38] on icon "button" at bounding box center [513, 37] width 7 height 7
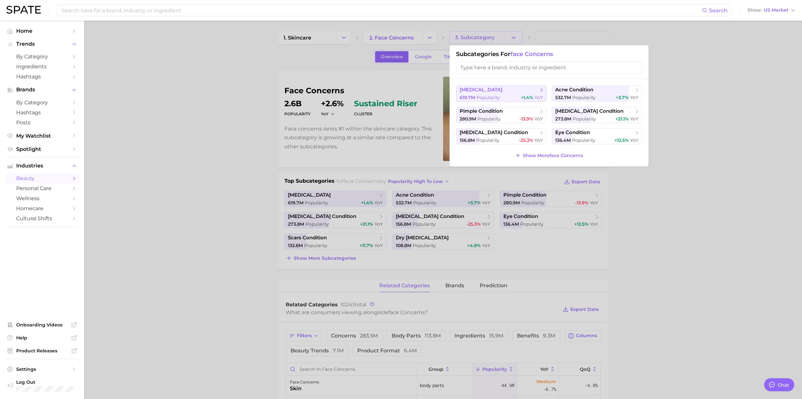
click at [515, 96] on div "619.7m Popularity +1.4% YoY" at bounding box center [501, 98] width 83 height 6
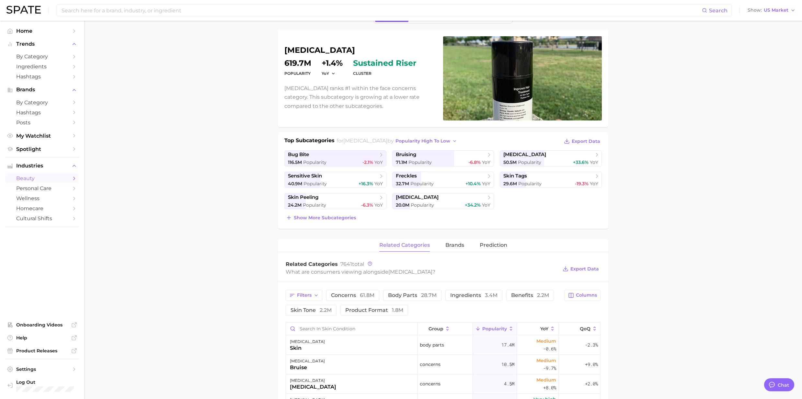
scroll to position [130, 0]
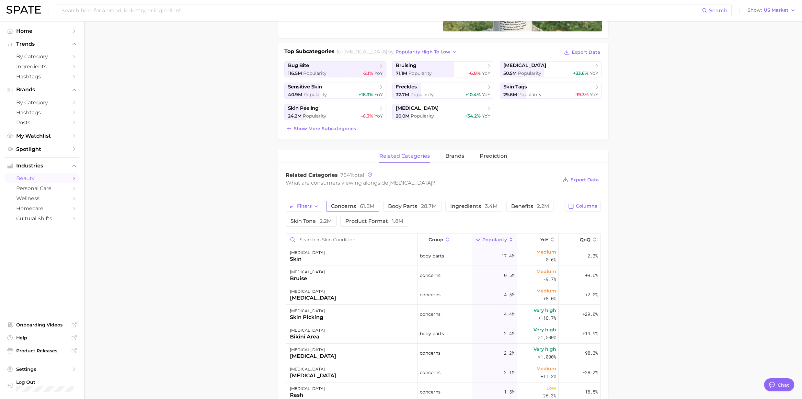
click at [351, 211] on button "concerns 61.8m" at bounding box center [352, 206] width 53 height 11
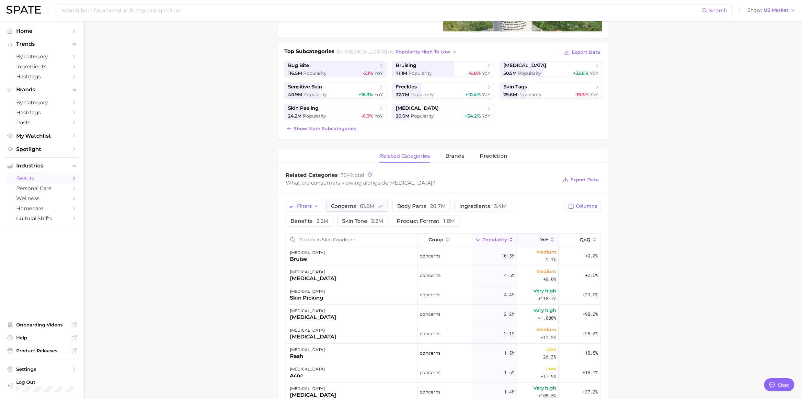
click at [552, 239] on icon at bounding box center [553, 240] width 2 height 4
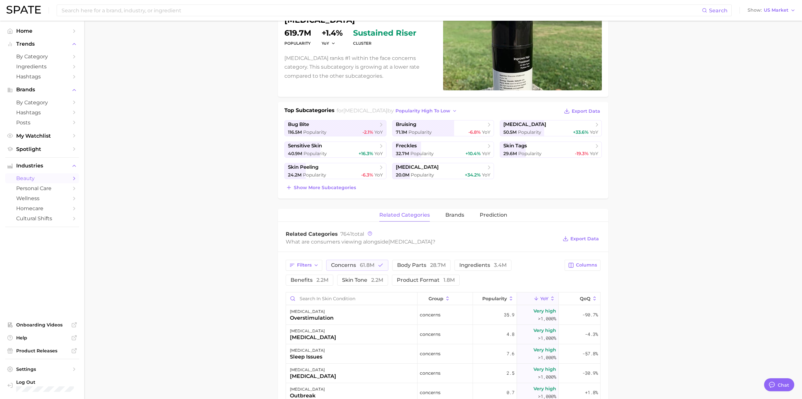
scroll to position [0, 0]
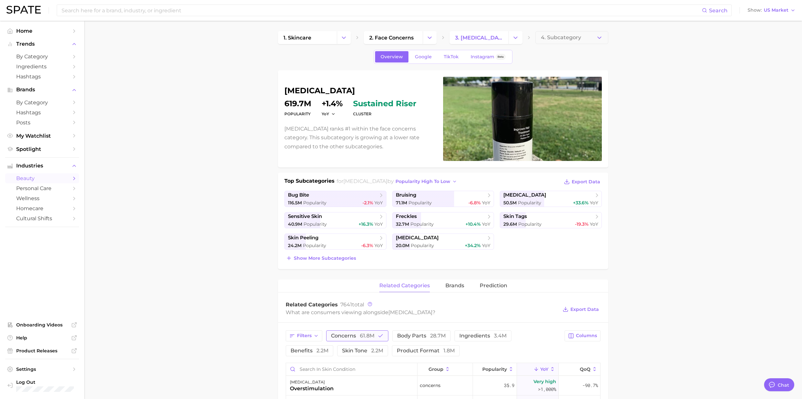
click at [362, 336] on span "61.8m" at bounding box center [367, 336] width 15 height 6
click at [471, 337] on span "ingredients 3.4m" at bounding box center [473, 335] width 47 height 5
click at [516, 38] on polyline "Change Category" at bounding box center [516, 38] width 4 height 2
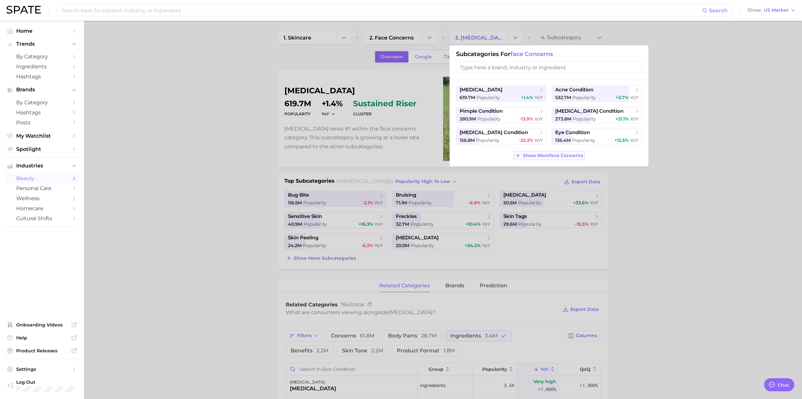
click at [545, 156] on span "Show More face concerns" at bounding box center [553, 156] width 60 height 6
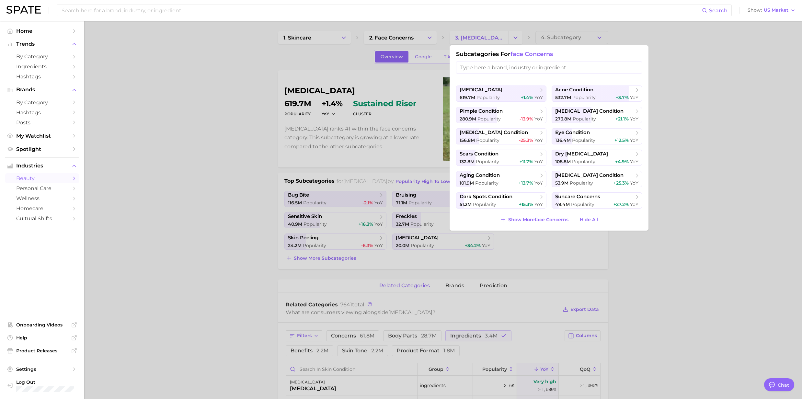
drag, startPoint x: 723, startPoint y: 155, endPoint x: 718, endPoint y: 153, distance: 5.1
click at [722, 154] on div at bounding box center [401, 199] width 802 height 399
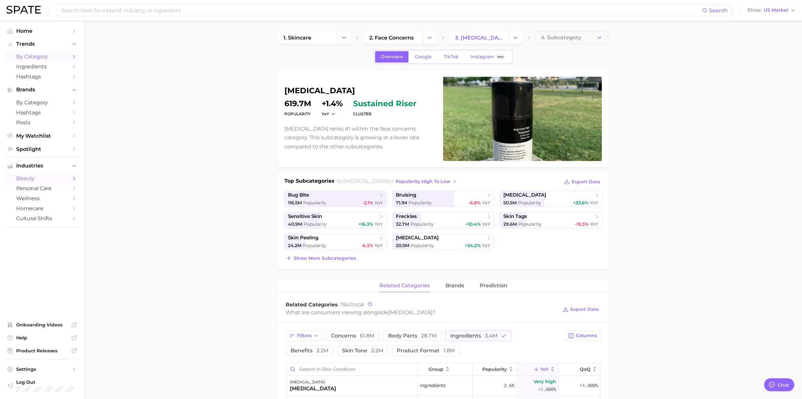
click at [71, 56] on icon "Sidebar" at bounding box center [74, 57] width 6 height 6
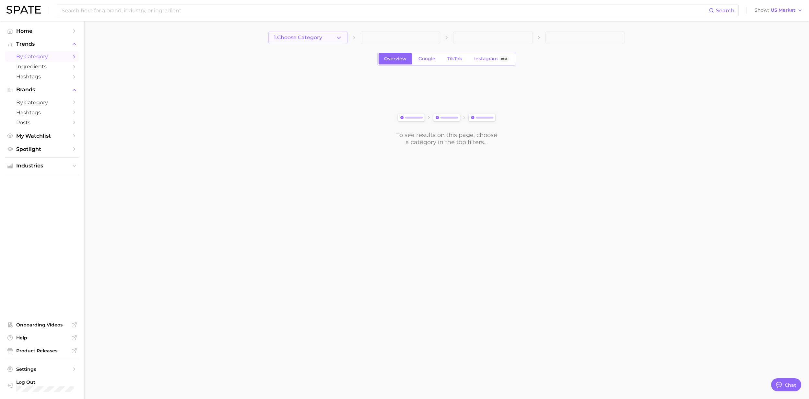
click at [340, 38] on icon "button" at bounding box center [338, 37] width 7 height 7
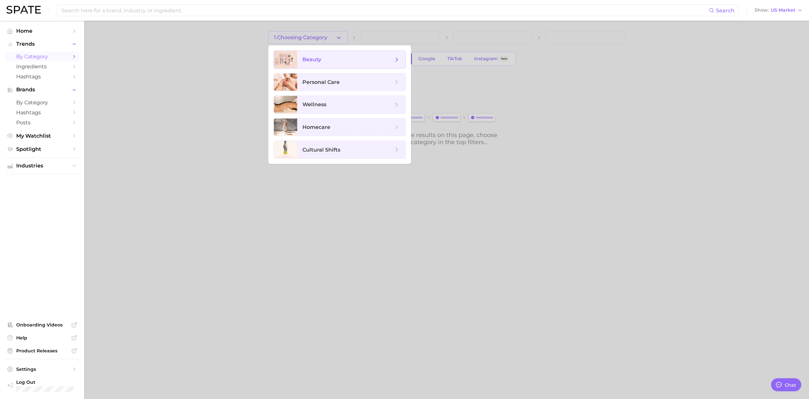
click at [339, 61] on span "beauty" at bounding box center [347, 59] width 91 height 7
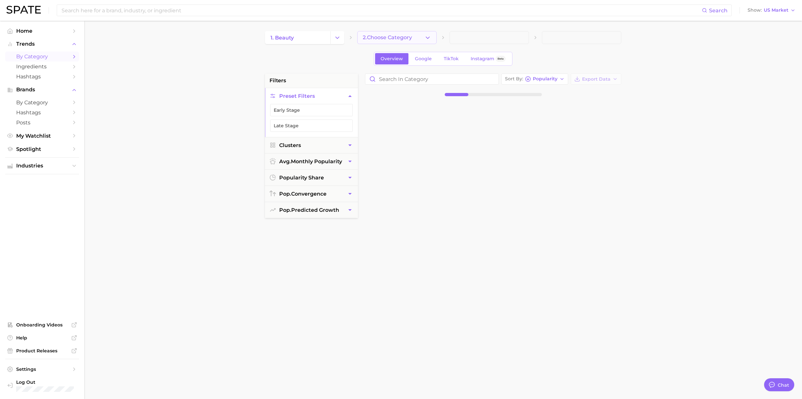
click at [427, 35] on icon "button" at bounding box center [427, 37] width 7 height 7
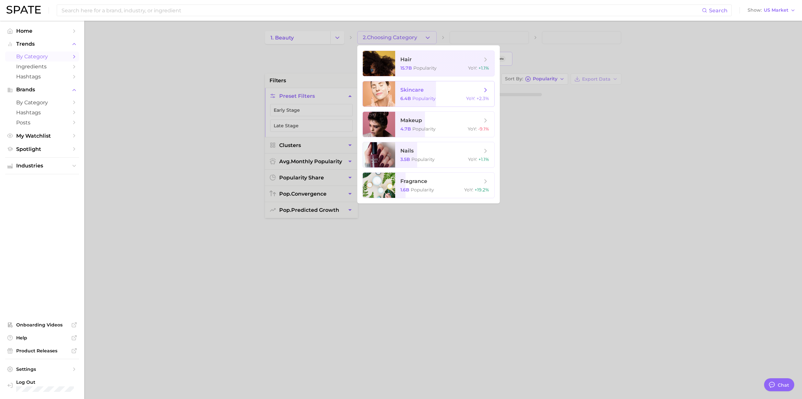
click at [418, 96] on span "Popularity" at bounding box center [423, 99] width 23 height 6
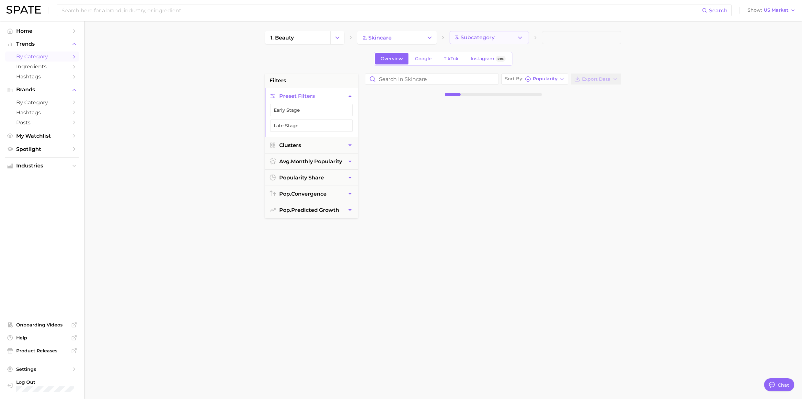
click at [518, 38] on icon "button" at bounding box center [520, 37] width 7 height 7
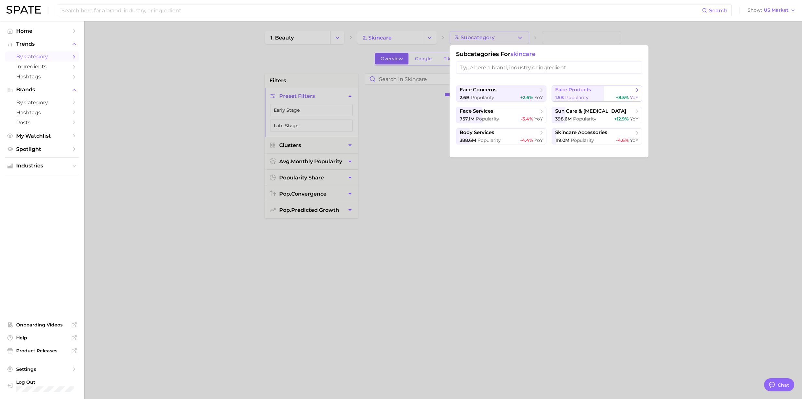
click at [576, 90] on span "face products" at bounding box center [573, 90] width 36 height 6
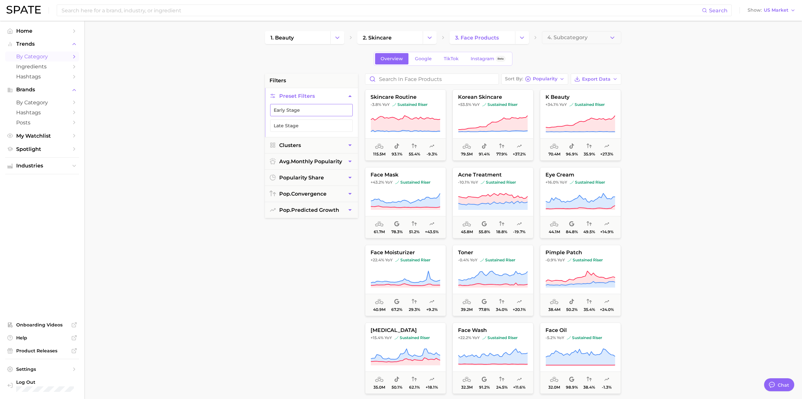
click at [299, 113] on button "Early Stage" at bounding box center [311, 110] width 83 height 12
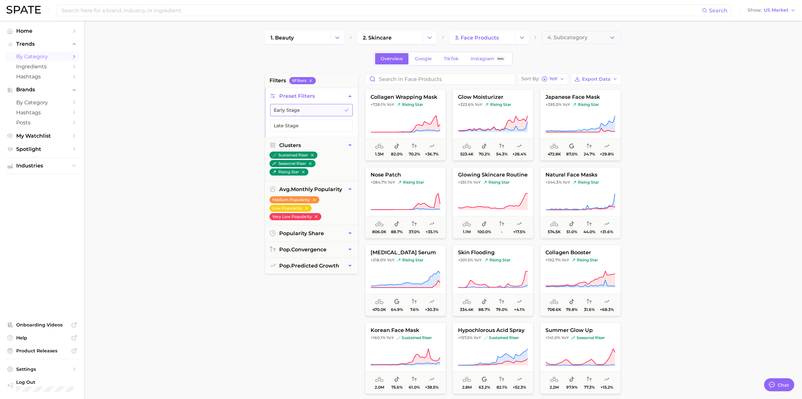
click at [321, 114] on button "Early Stage" at bounding box center [311, 110] width 83 height 12
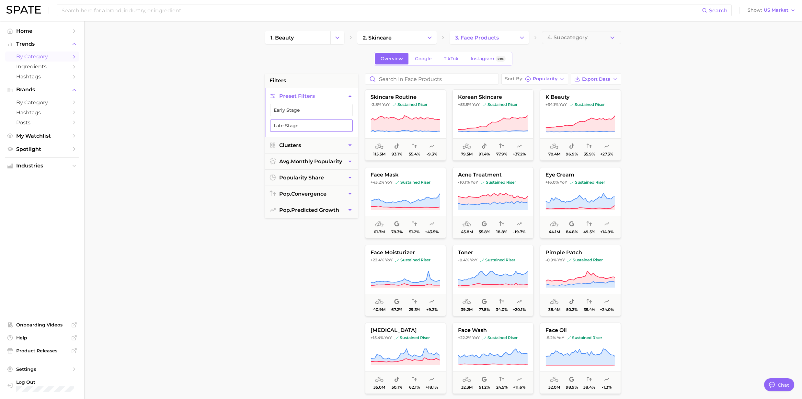
click at [314, 123] on button "Late Stage" at bounding box center [311, 126] width 83 height 12
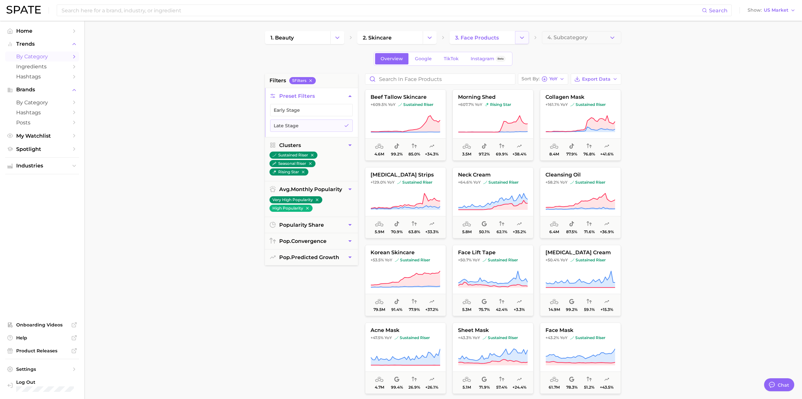
click at [521, 38] on icon "Change Category" at bounding box center [522, 37] width 7 height 7
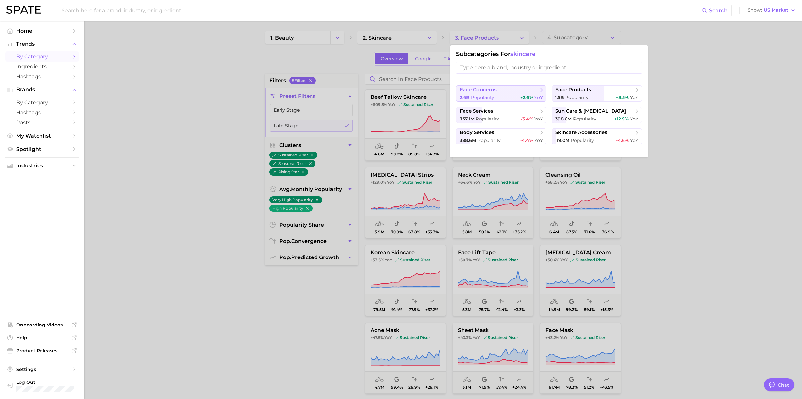
click at [525, 100] on span "+2.6%" at bounding box center [526, 98] width 13 height 6
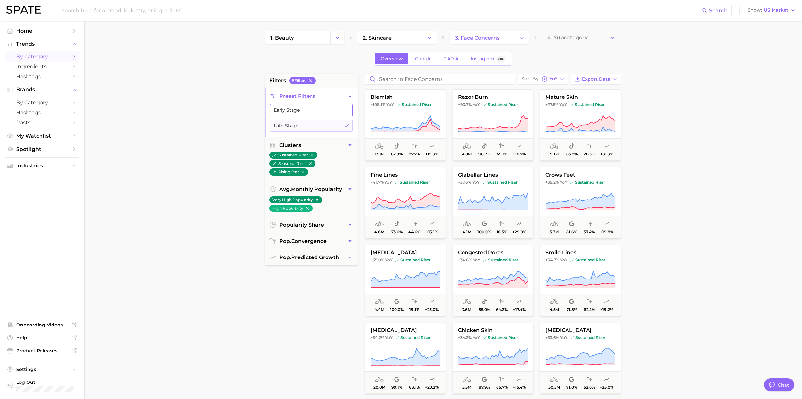
click at [318, 112] on button "Early Stage" at bounding box center [311, 110] width 83 height 12
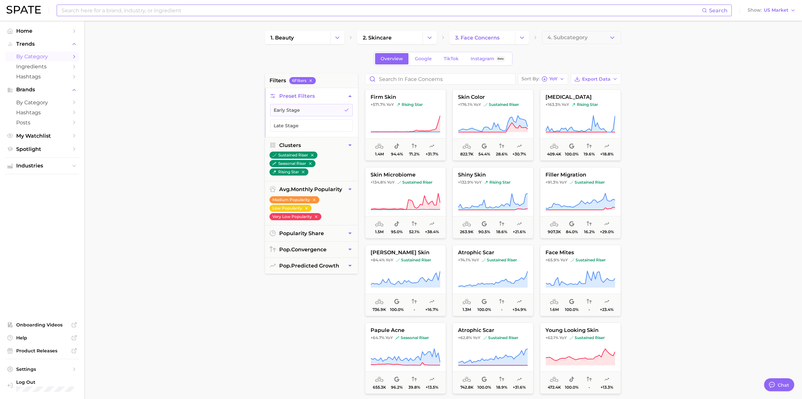
click at [109, 9] on input at bounding box center [381, 10] width 641 height 11
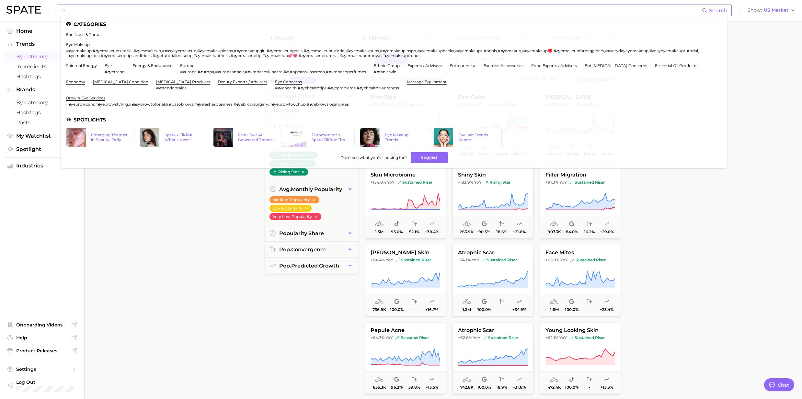
drag, startPoint x: 107, startPoint y: 11, endPoint x: 77, endPoint y: 11, distance: 29.5
click at [107, 11] on input "e" at bounding box center [381, 10] width 641 height 11
drag, startPoint x: 77, startPoint y: 11, endPoint x: 43, endPoint y: 11, distance: 34.0
click at [43, 11] on div "e Search Categories ear, nose & throat eye makeup # e yemakeup , # e yemakeuptu…" at bounding box center [400, 10] width 789 height 21
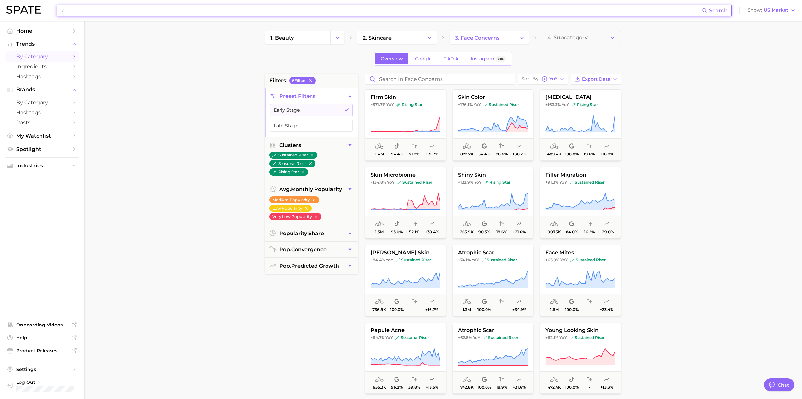
paste input "Exosom"
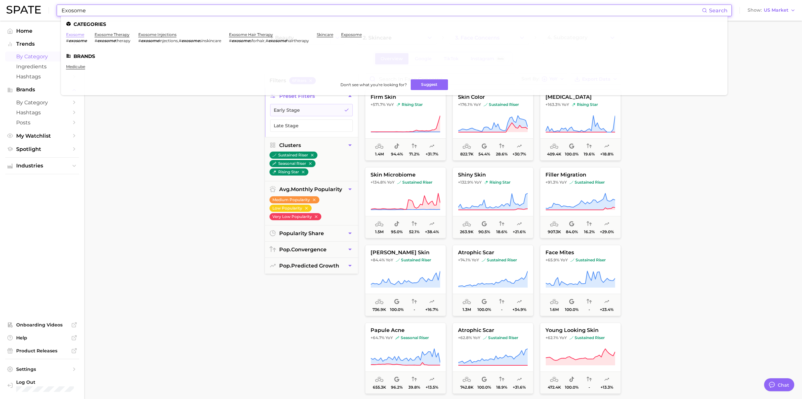
type input "Exosome"
click at [72, 32] on link "exosome" at bounding box center [75, 34] width 18 height 5
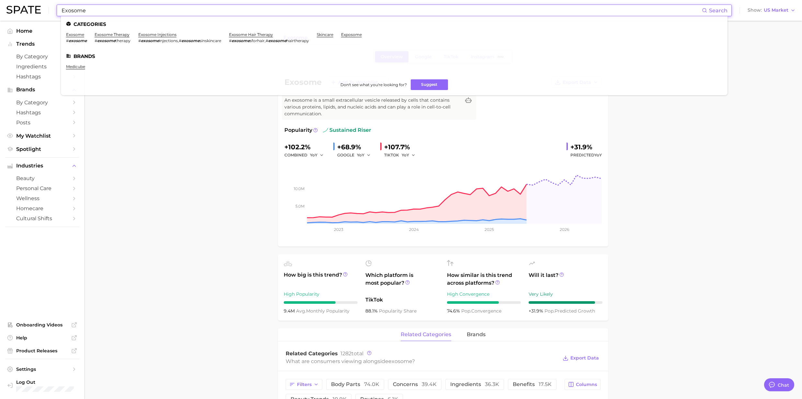
click at [98, 12] on input "Exosome" at bounding box center [381, 10] width 641 height 11
click at [120, 34] on link "exosome therapy" at bounding box center [112, 34] width 35 height 5
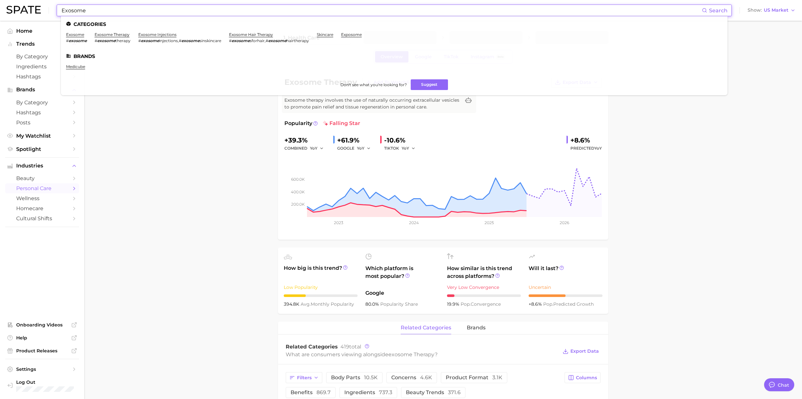
click at [113, 10] on input "Exosome" at bounding box center [381, 10] width 641 height 11
click at [153, 36] on link "exosome injections" at bounding box center [157, 34] width 38 height 5
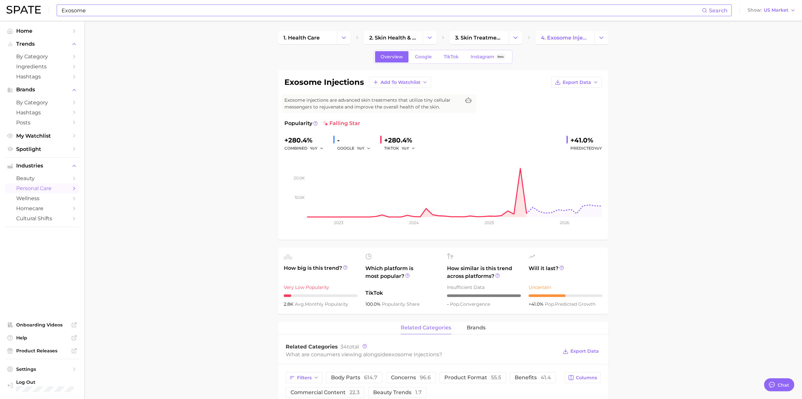
click at [96, 13] on input "Exosome" at bounding box center [381, 10] width 641 height 11
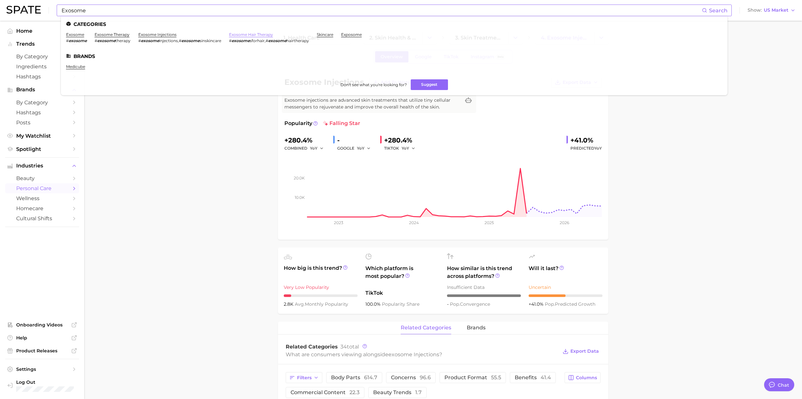
click at [246, 32] on link "exosome hair therapy" at bounding box center [251, 34] width 44 height 5
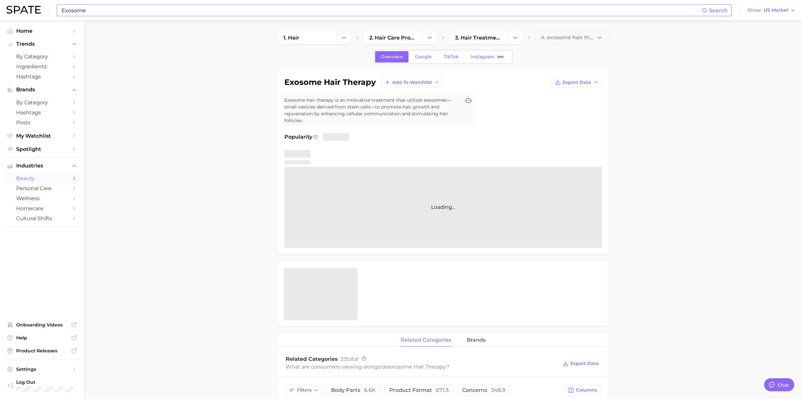
click at [129, 13] on input "Exosome" at bounding box center [381, 10] width 641 height 11
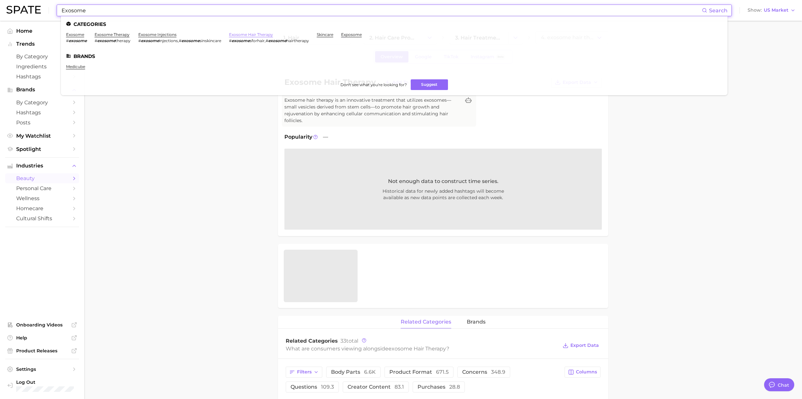
click at [261, 34] on link "exosome hair therapy" at bounding box center [251, 34] width 44 height 5
click at [116, 11] on input "Exosome" at bounding box center [381, 10] width 641 height 11
click at [81, 65] on link "medicube" at bounding box center [75, 66] width 19 height 5
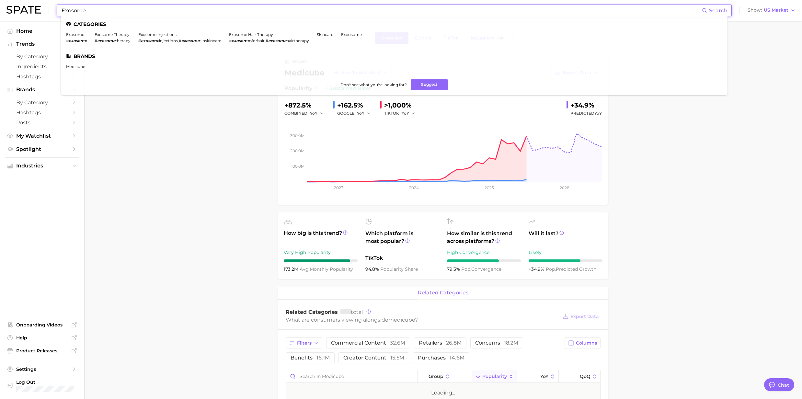
click at [96, 12] on input "Exosome" at bounding box center [381, 10] width 641 height 11
click at [80, 34] on link "exosome" at bounding box center [75, 34] width 18 height 5
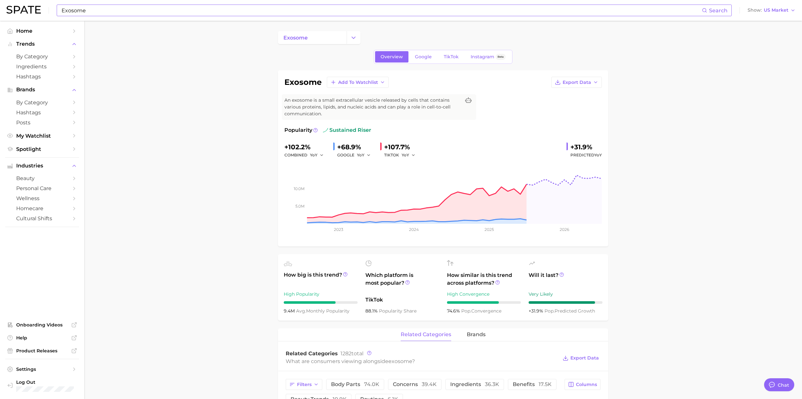
click at [135, 14] on input "Exosome" at bounding box center [381, 10] width 641 height 11
type input "E"
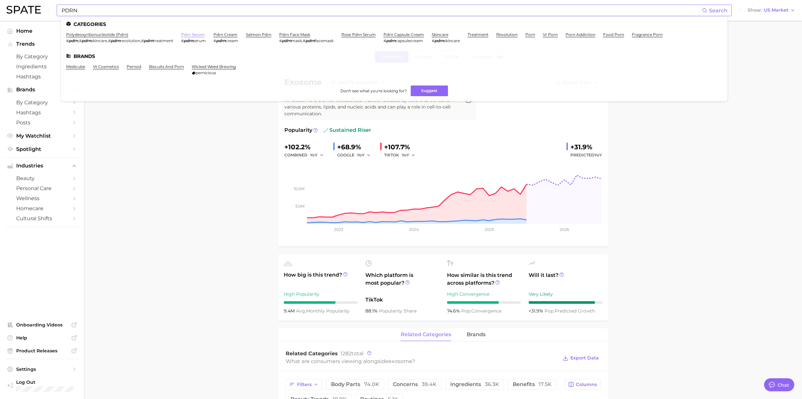
click at [195, 34] on link "pdrn serum" at bounding box center [193, 34] width 24 height 5
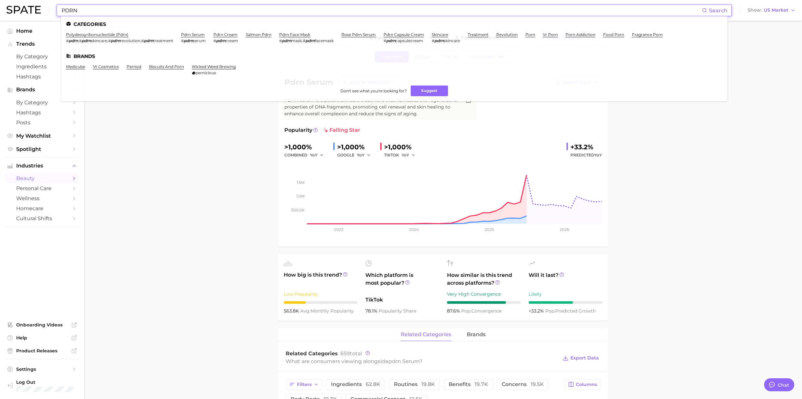
click at [110, 8] on input "PDRN" at bounding box center [381, 10] width 641 height 11
click at [232, 33] on link "pdrn cream" at bounding box center [226, 34] width 24 height 5
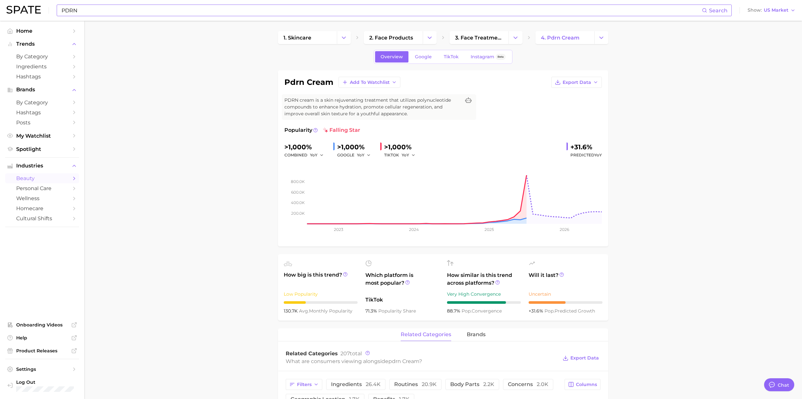
click at [161, 10] on input "PDRN" at bounding box center [381, 10] width 641 height 11
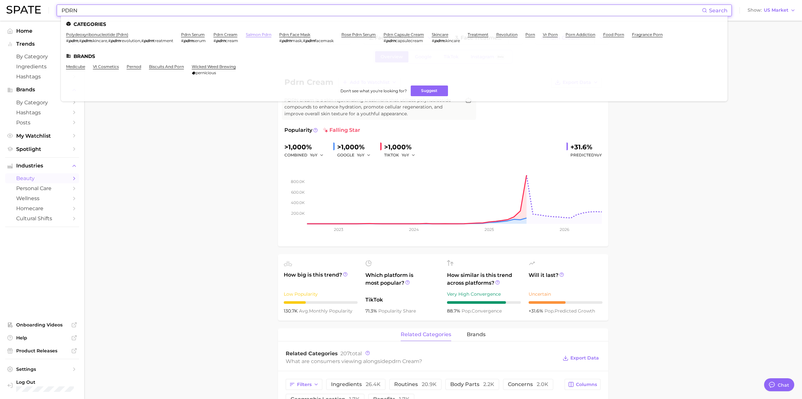
click at [258, 34] on link "salmon pdrn" at bounding box center [259, 34] width 26 height 5
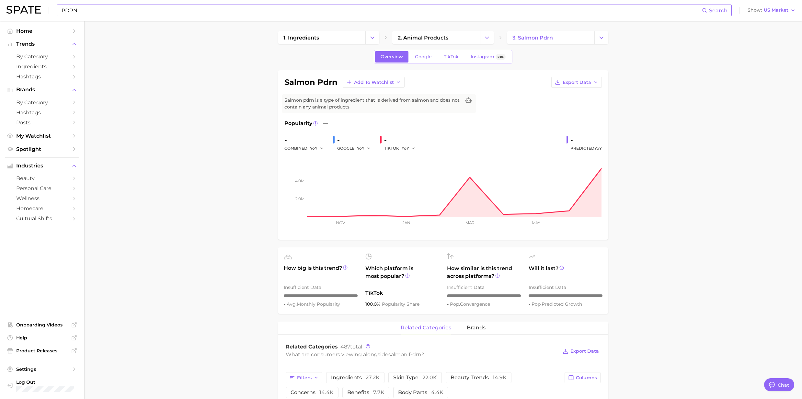
click at [144, 9] on input "PDRN" at bounding box center [381, 10] width 641 height 11
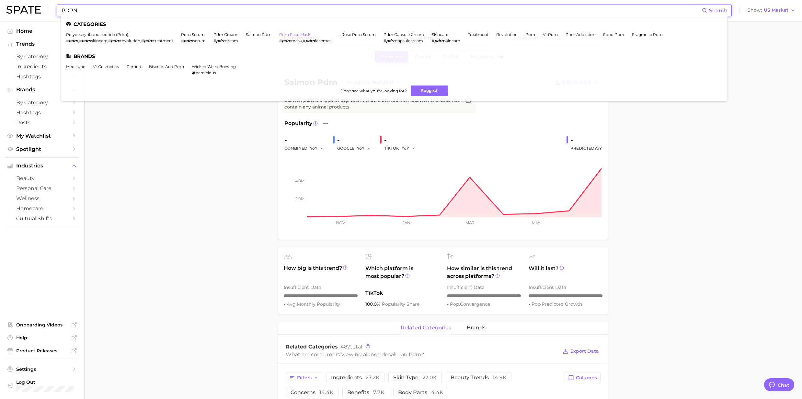
click at [286, 36] on link "pdrn face mask" at bounding box center [294, 34] width 31 height 5
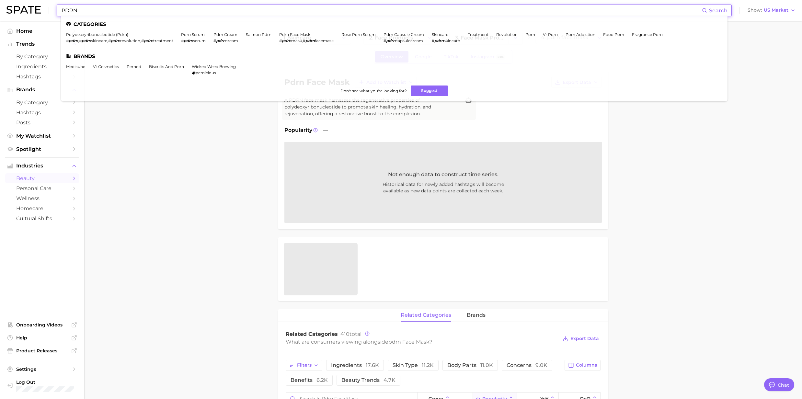
click at [81, 9] on input "PDRN" at bounding box center [381, 10] width 641 height 11
click at [90, 37] on link "polydeoxyribonucleotide (pdrn)" at bounding box center [97, 34] width 62 height 5
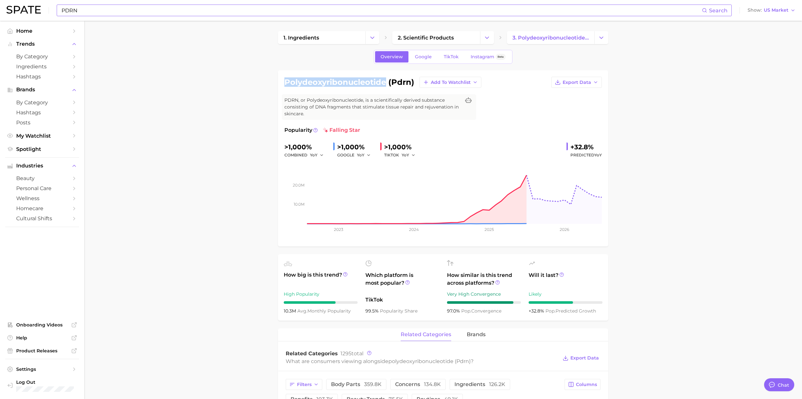
drag, startPoint x: 384, startPoint y: 84, endPoint x: 284, endPoint y: 81, distance: 100.2
click at [284, 81] on h1 "polydeoxyribonucleotide (pdrn)" at bounding box center [349, 82] width 130 height 8
copy h1 "polydeoxyribonucleotide"
click at [111, 12] on input "PDRN" at bounding box center [381, 10] width 641 height 11
type input "P"
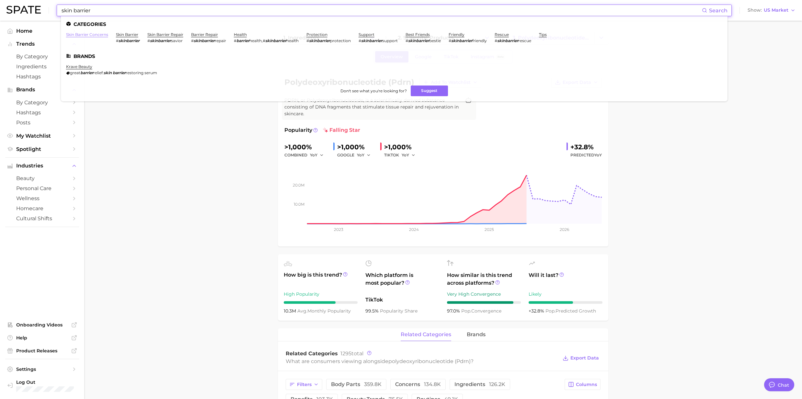
type input "skin barrier"
click at [98, 33] on link "skin barrier concerns" at bounding box center [87, 34] width 42 height 5
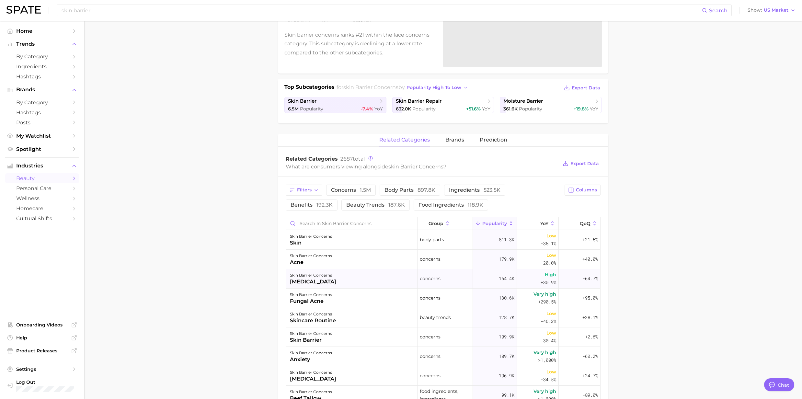
scroll to position [43, 0]
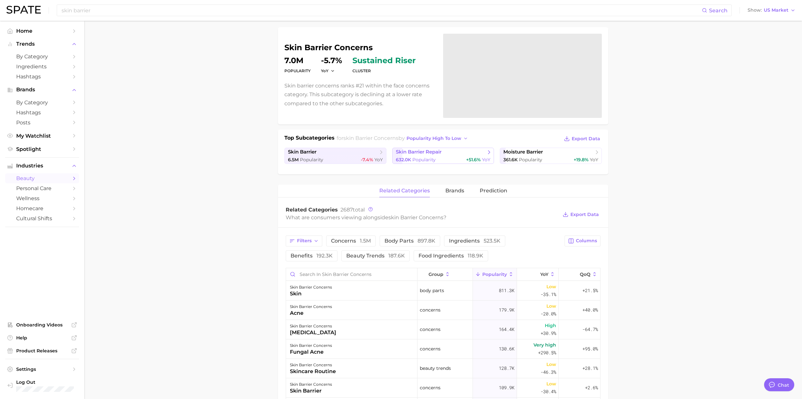
click at [432, 161] on span "Popularity" at bounding box center [423, 160] width 23 height 6
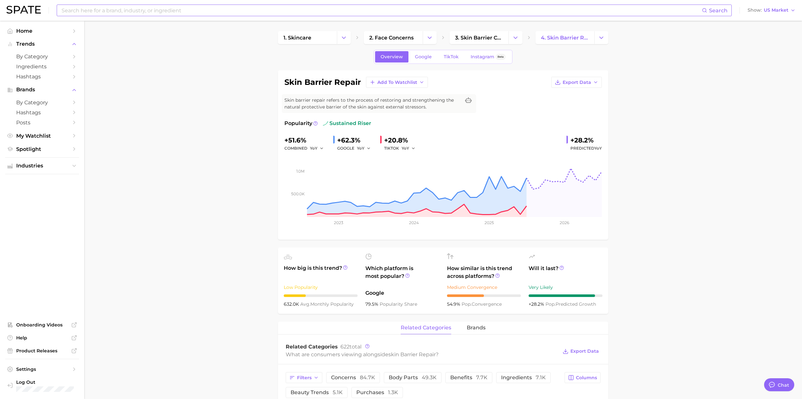
click at [133, 6] on input at bounding box center [381, 10] width 641 height 11
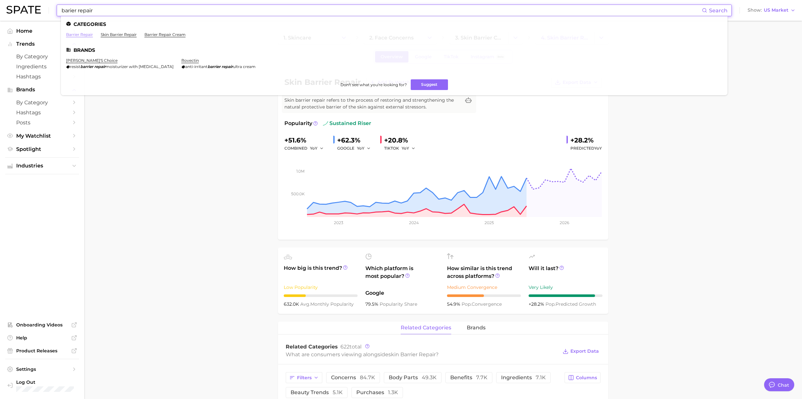
click at [81, 34] on link "barrier repair" at bounding box center [79, 34] width 27 height 5
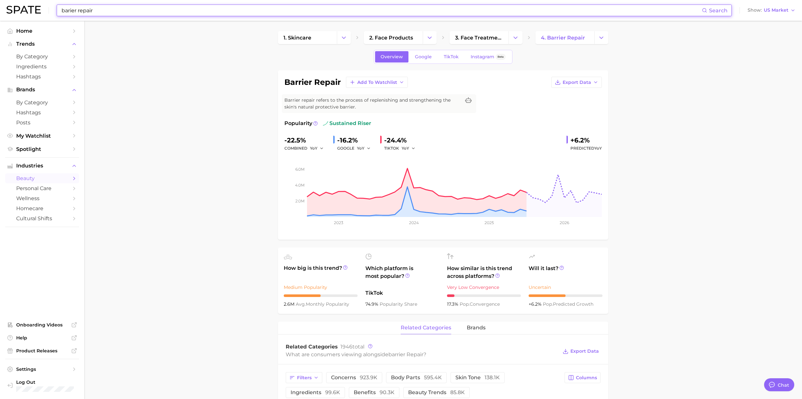
click at [97, 14] on input "barier repair" at bounding box center [381, 10] width 641 height 11
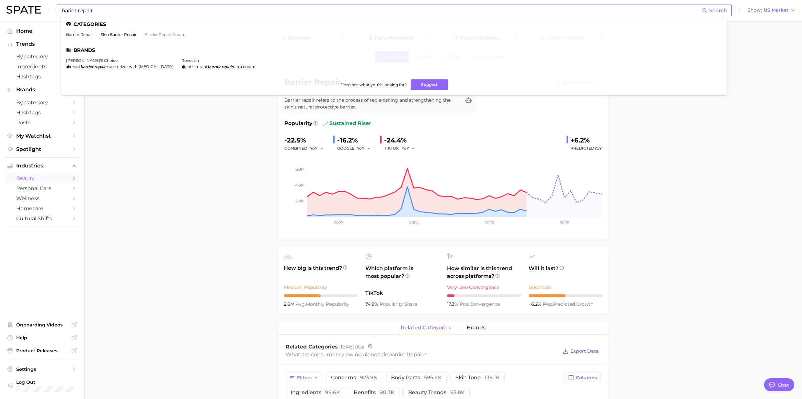
click at [166, 33] on link "barrier repair cream" at bounding box center [164, 34] width 41 height 5
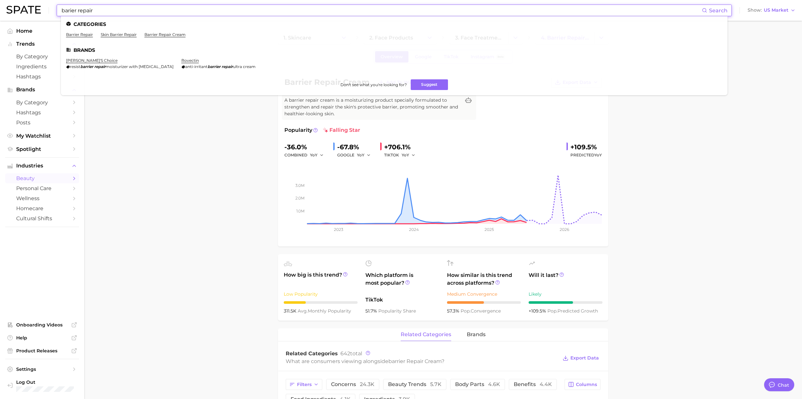
drag, startPoint x: 96, startPoint y: 12, endPoint x: 40, endPoint y: 9, distance: 56.4
click at [40, 9] on div "barier repair Search Categories barrier repair skin barrier repair barrier repa…" at bounding box center [400, 10] width 789 height 21
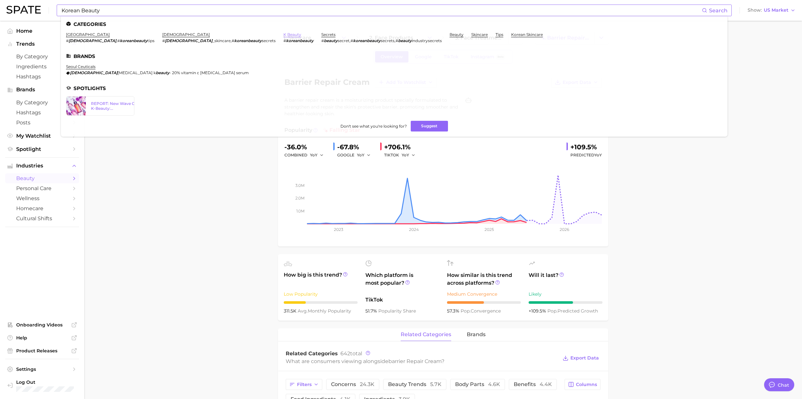
click at [283, 34] on link "k beauty" at bounding box center [292, 34] width 18 height 5
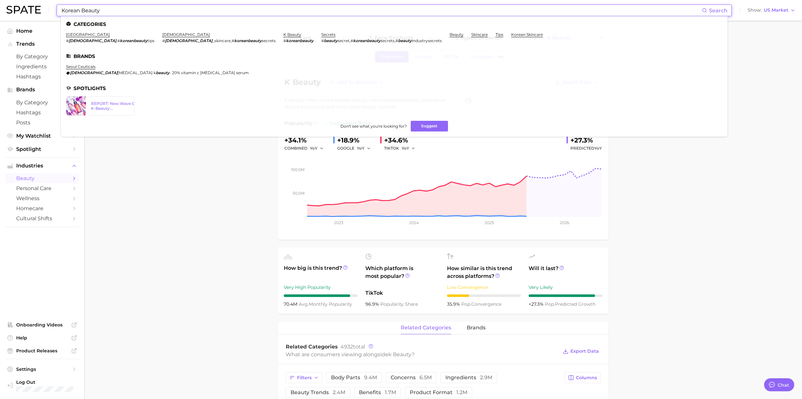
drag, startPoint x: 148, startPoint y: 6, endPoint x: 43, endPoint y: 8, distance: 105.0
click at [43, 8] on div "Korean Beauty Search Categories korea # korean , # koreanbeauty tips korean # k…" at bounding box center [400, 10] width 789 height 21
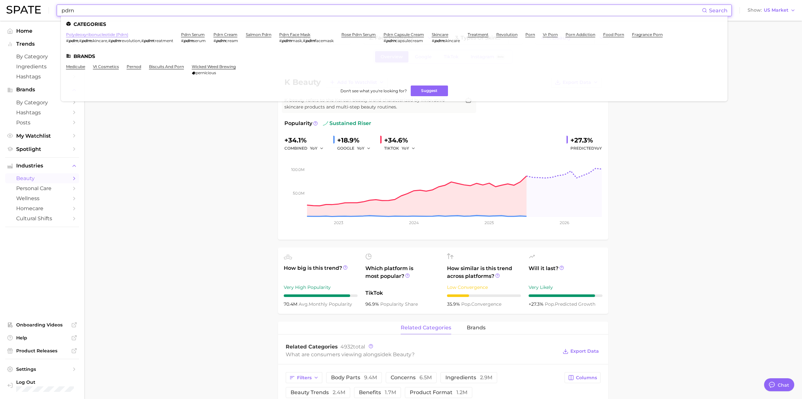
click at [101, 35] on link "polydeoxyribonucleotide (pdrn)" at bounding box center [97, 34] width 62 height 5
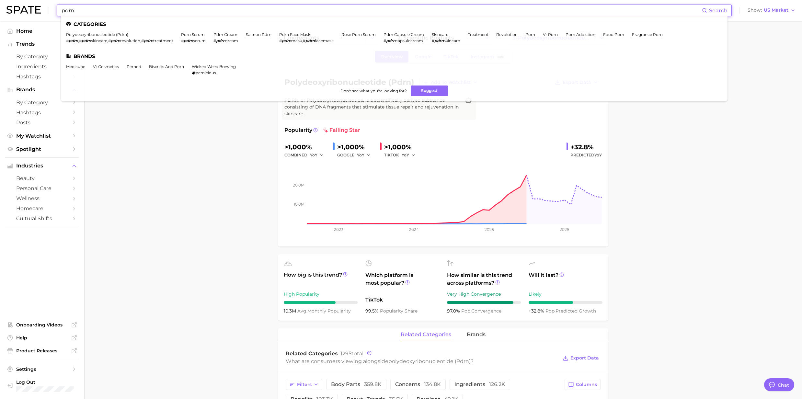
click at [134, 6] on input "pdrn" at bounding box center [381, 10] width 641 height 11
click at [260, 36] on link "salmon pdrn" at bounding box center [259, 34] width 26 height 5
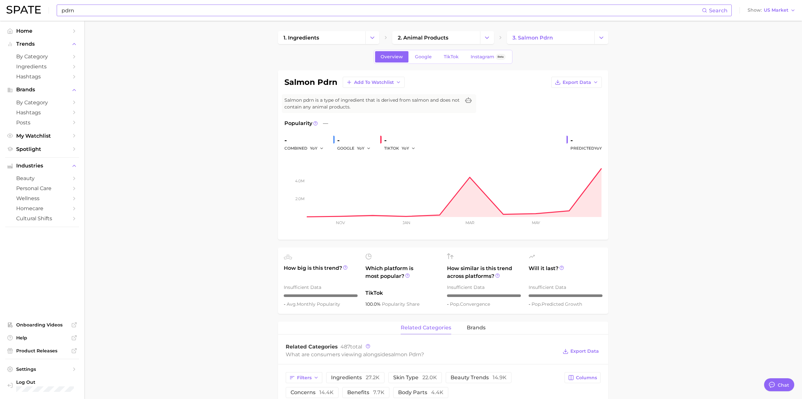
click at [235, 10] on input "pdrn" at bounding box center [381, 10] width 641 height 11
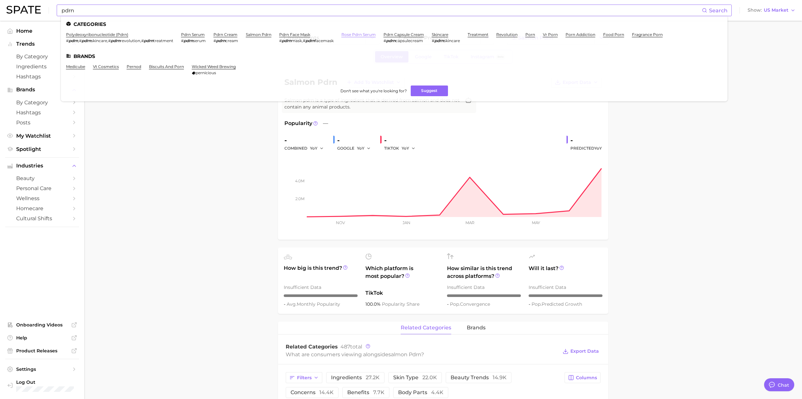
click at [358, 34] on link "rose pdrn serum" at bounding box center [358, 34] width 34 height 5
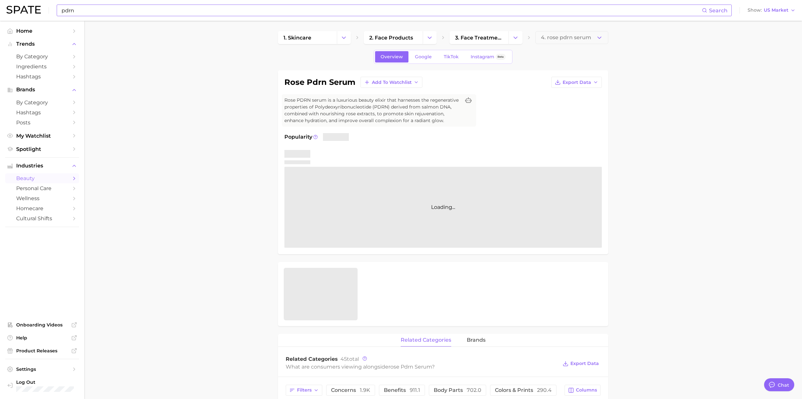
click at [98, 12] on input "pdrn" at bounding box center [381, 10] width 641 height 11
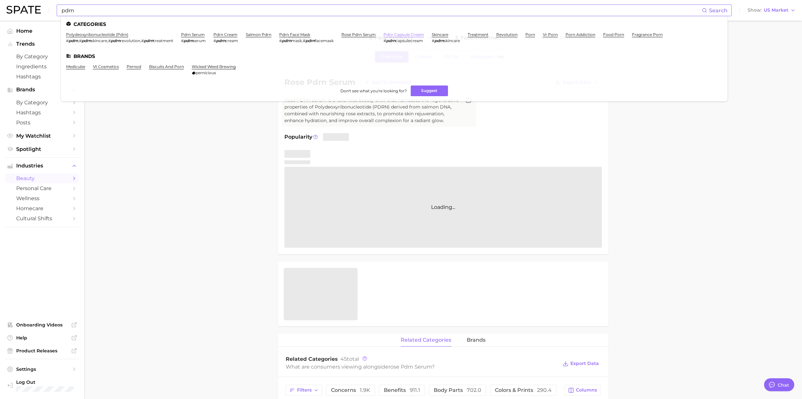
click at [408, 34] on link "pdrn capsule cream" at bounding box center [404, 34] width 40 height 5
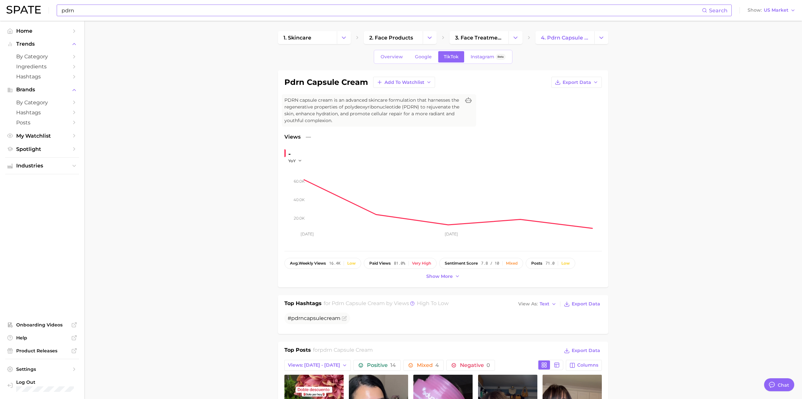
click at [120, 16] on div "pdrn Search Show US Market" at bounding box center [400, 10] width 789 height 21
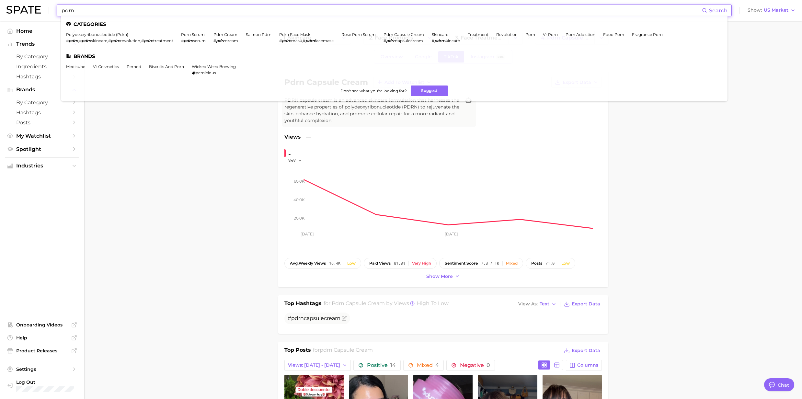
click at [119, 12] on input "pdrn" at bounding box center [381, 10] width 641 height 11
click at [290, 35] on link "pdrn face mask" at bounding box center [294, 34] width 31 height 5
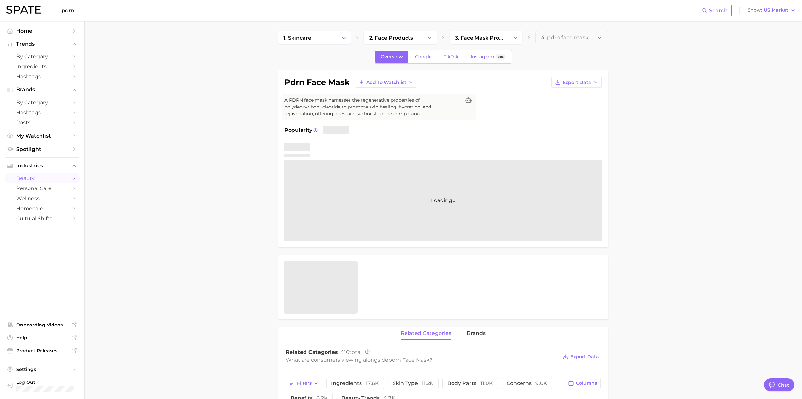
click at [131, 13] on input "pdrn" at bounding box center [381, 10] width 641 height 11
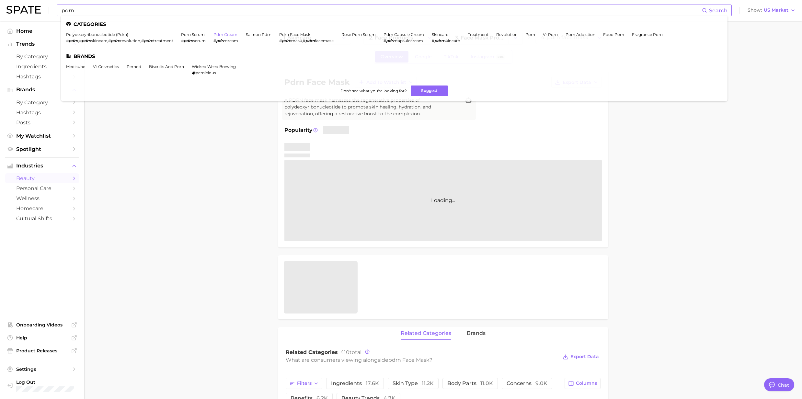
click at [232, 35] on link "pdrn cream" at bounding box center [226, 34] width 24 height 5
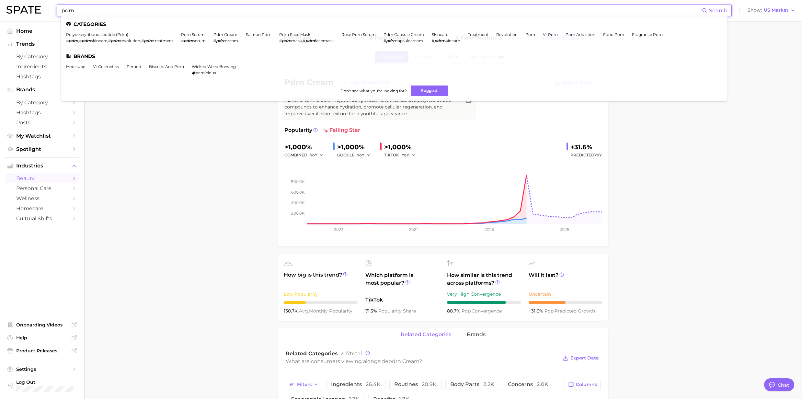
click at [99, 13] on input "pdrn" at bounding box center [381, 10] width 641 height 11
click at [197, 34] on link "pdrn serum" at bounding box center [193, 34] width 24 height 5
click at [185, 12] on input "pdrn" at bounding box center [381, 10] width 641 height 11
click at [91, 34] on link "polydeoxyribonucleotide (pdrn)" at bounding box center [97, 34] width 62 height 5
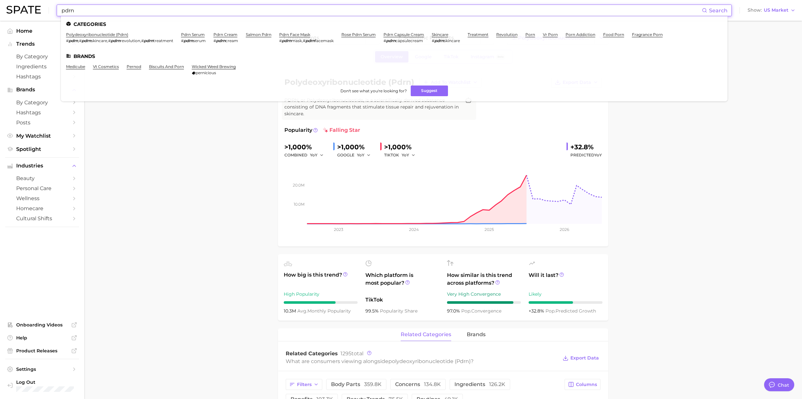
click at [95, 10] on input "pdrn" at bounding box center [381, 10] width 641 height 11
click at [196, 35] on link "pdrn serum" at bounding box center [193, 34] width 24 height 5
click at [98, 9] on input "pdrn" at bounding box center [381, 10] width 641 height 11
click at [254, 34] on link "salmon pdrn" at bounding box center [259, 34] width 26 height 5
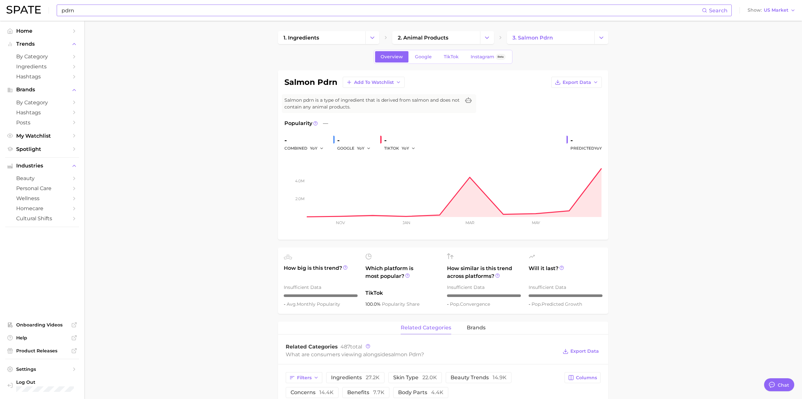
click at [94, 10] on input "pdrn" at bounding box center [381, 10] width 641 height 11
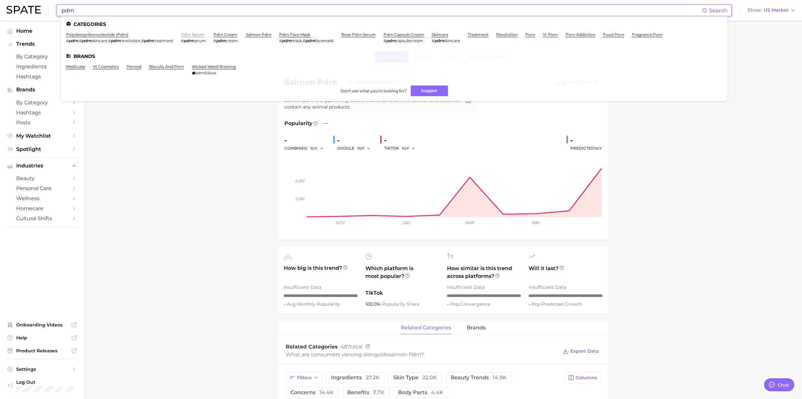
click at [196, 34] on link "pdrn serum" at bounding box center [193, 34] width 24 height 5
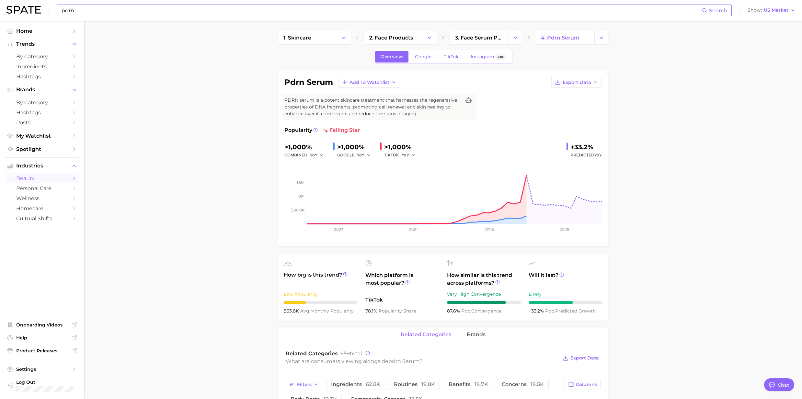
click at [100, 8] on input "pdrn" at bounding box center [381, 10] width 641 height 11
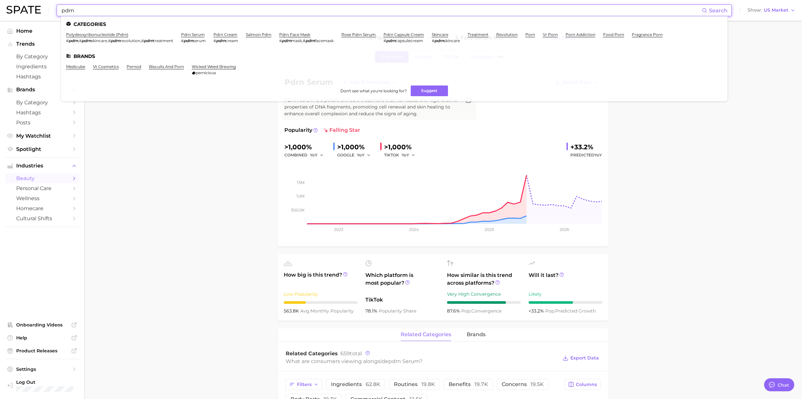
drag, startPoint x: 99, startPoint y: 8, endPoint x: 46, endPoint y: 6, distance: 53.2
click at [46, 6] on div "pdrn Search Categories polydeoxyribonucleotide (pdrn) # pdrn , # pdrn skincare …" at bounding box center [400, 10] width 789 height 21
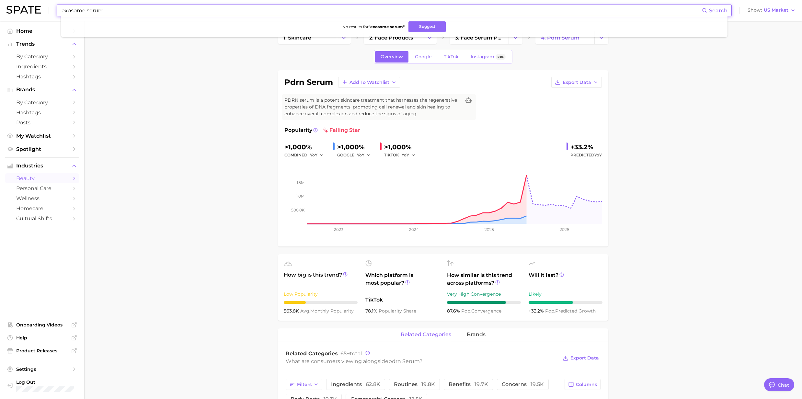
drag, startPoint x: 106, startPoint y: 8, endPoint x: 85, endPoint y: 8, distance: 21.1
click at [85, 8] on input "exosome serum" at bounding box center [381, 10] width 641 height 11
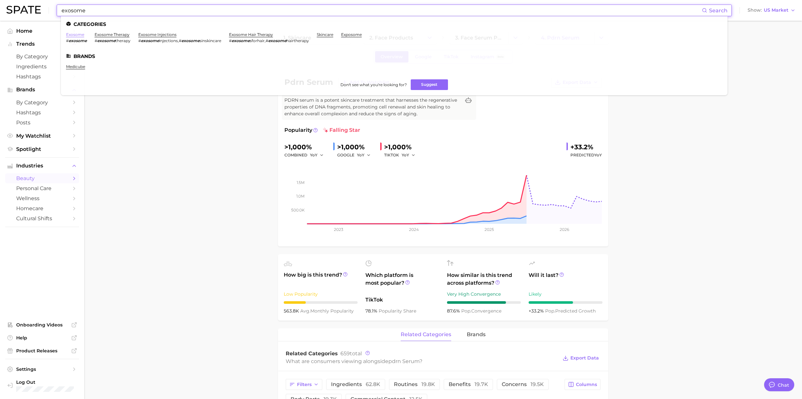
click at [78, 35] on link "exosome" at bounding box center [75, 34] width 18 height 5
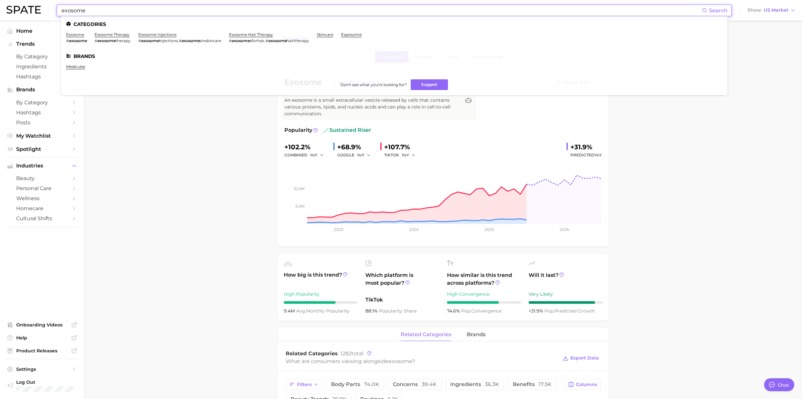
click at [124, 11] on input "exosome" at bounding box center [381, 10] width 641 height 11
drag, startPoint x: 70, startPoint y: 8, endPoint x: 59, endPoint y: 8, distance: 11.0
click at [59, 8] on div "exosome Search Categories exosome # exosome exosome therapy # exosome therapy e…" at bounding box center [394, 11] width 675 height 12
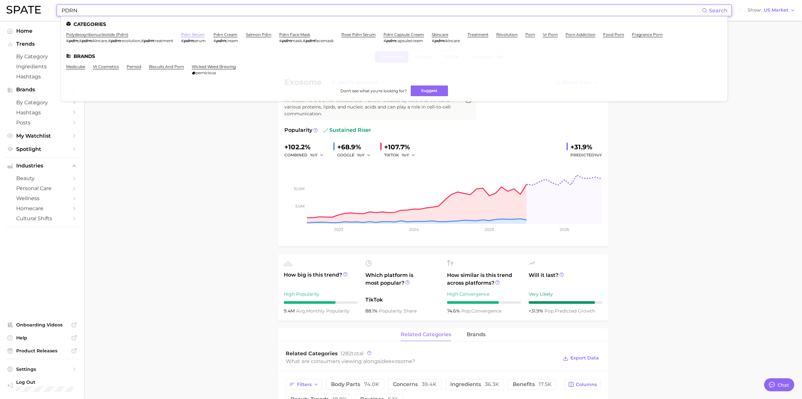
click at [199, 34] on link "pdrn serum" at bounding box center [193, 34] width 24 height 5
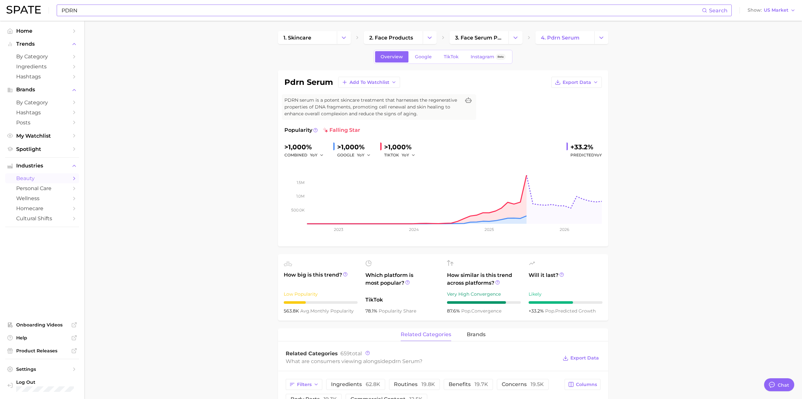
click at [145, 9] on input "PDRN" at bounding box center [381, 10] width 641 height 11
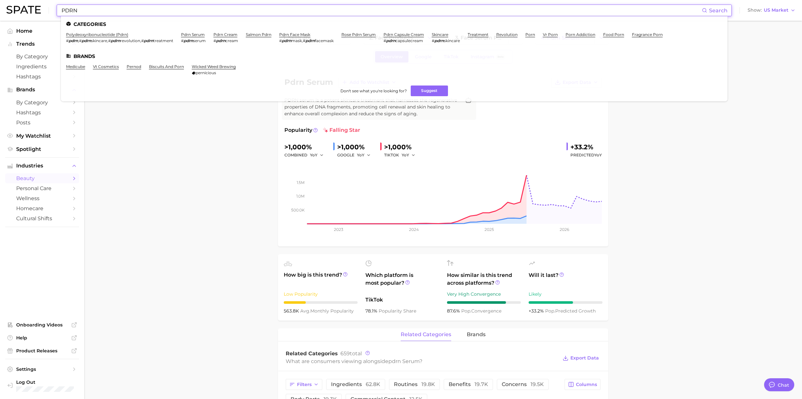
drag, startPoint x: 130, startPoint y: 8, endPoint x: 37, endPoint y: 9, distance: 93.0
click at [37, 8] on div "PDRN Search Categories polydeoxyribonucleotide (pdrn) # pdrn , # pdrn skincare …" at bounding box center [400, 10] width 789 height 21
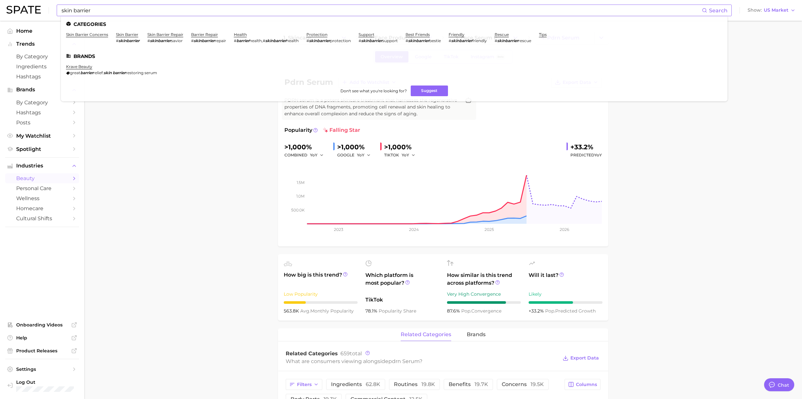
click at [113, 16] on ul "Categories skin barrier concerns skin barrier # skinbarrier skin barrier repair…" at bounding box center [394, 58] width 667 height 85
click at [108, 8] on input "skin barrier" at bounding box center [381, 10] width 641 height 11
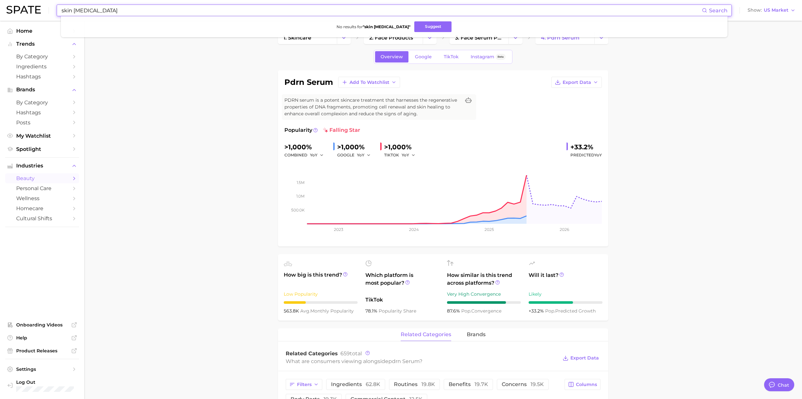
drag, startPoint x: 73, startPoint y: 9, endPoint x: 43, endPoint y: 17, distance: 30.6
click at [43, 17] on div "skin [MEDICAL_DATA] Search No results for " skin [MEDICAL_DATA] " Suggest Show …" at bounding box center [400, 10] width 789 height 21
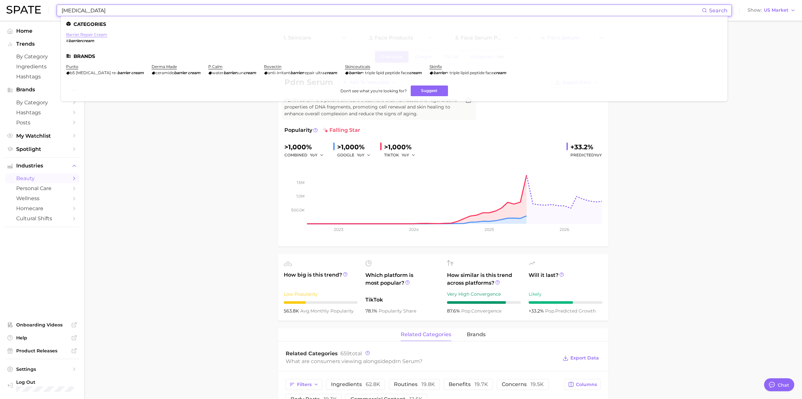
click at [100, 35] on link "barrier repair cream" at bounding box center [86, 34] width 41 height 5
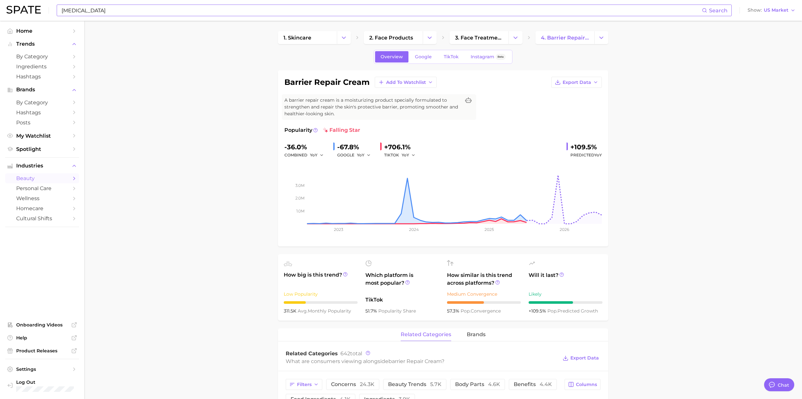
click at [147, 19] on div "[MEDICAL_DATA] Search Show US Market" at bounding box center [400, 10] width 789 height 21
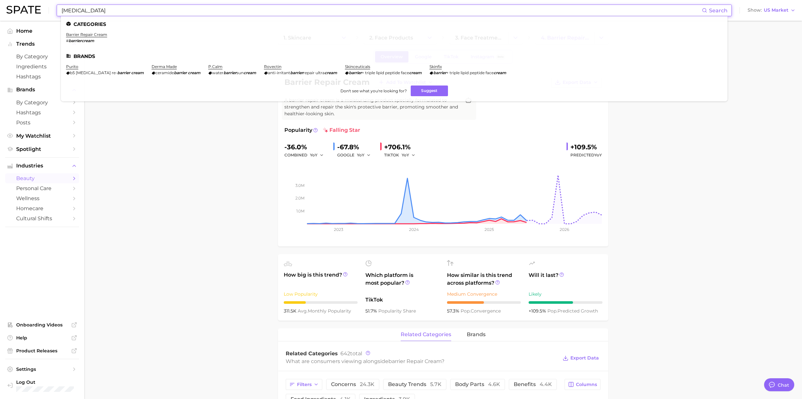
drag, startPoint x: 130, startPoint y: 10, endPoint x: 20, endPoint y: 12, distance: 109.8
click at [20, 12] on div "[MEDICAL_DATA] Search Categories barrier repair cream # barriercream Brands pur…" at bounding box center [400, 10] width 789 height 21
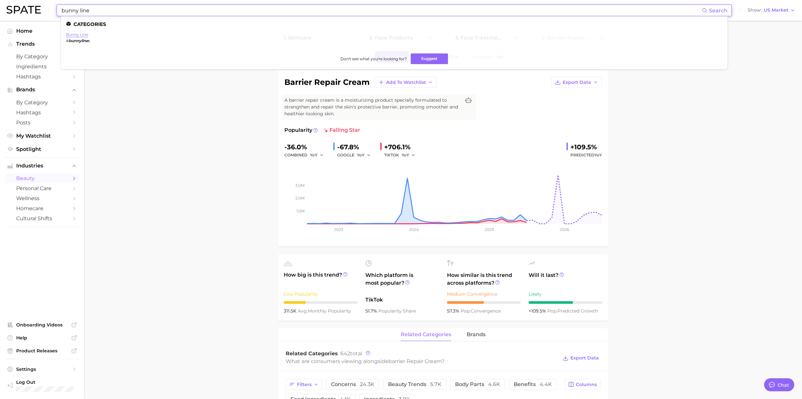
click at [75, 34] on link "bunny line" at bounding box center [77, 34] width 22 height 5
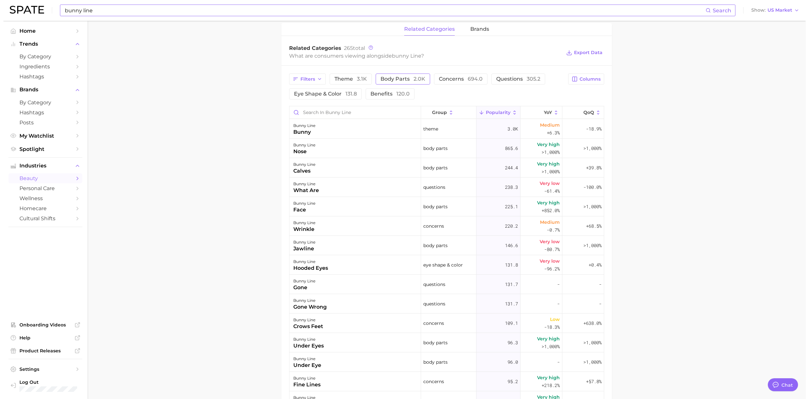
scroll to position [302, 0]
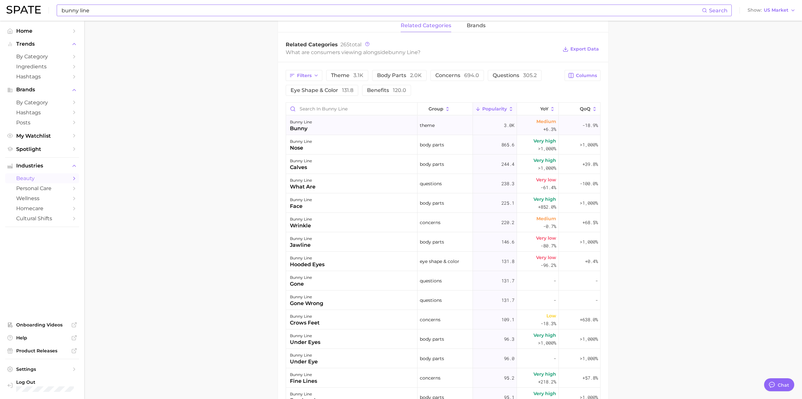
click at [293, 127] on div "bunny" at bounding box center [301, 129] width 22 height 8
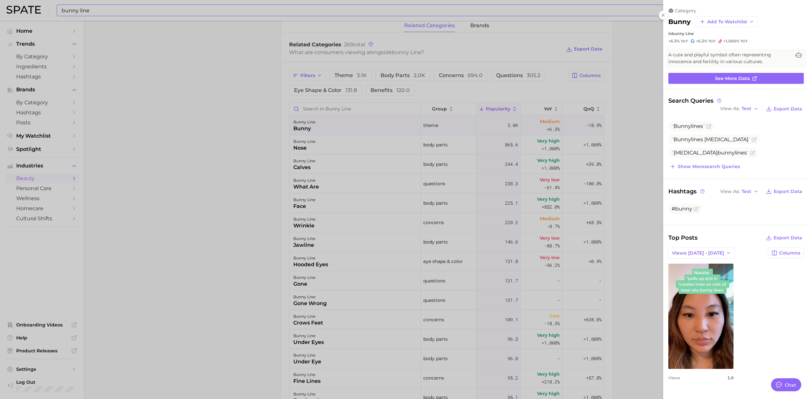
scroll to position [0, 0]
click at [320, 146] on div at bounding box center [404, 199] width 809 height 399
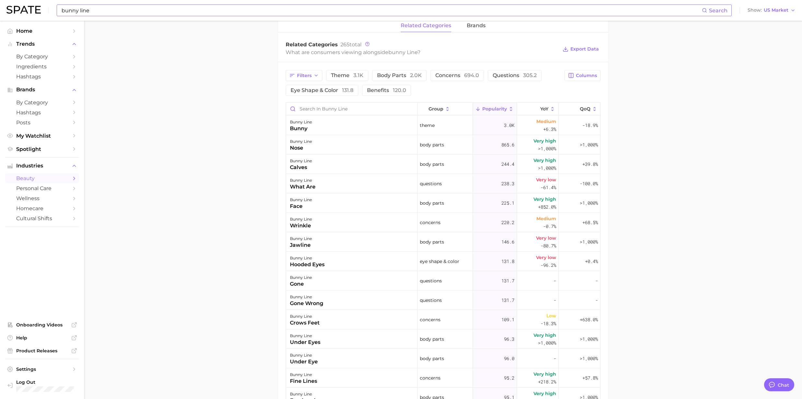
click at [309, 141] on div "bunny line" at bounding box center [301, 142] width 22 height 8
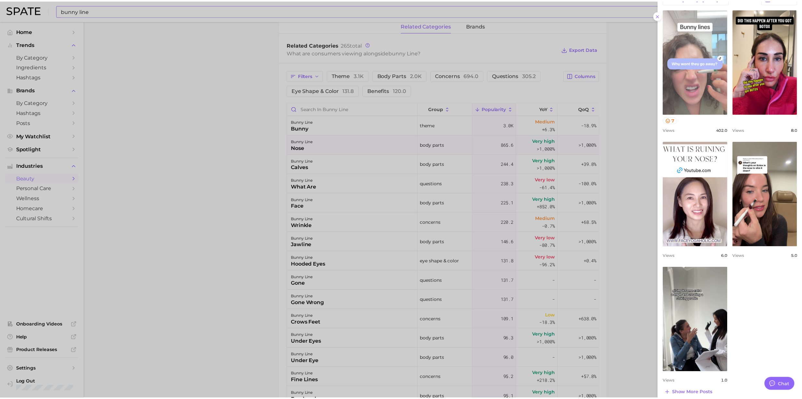
scroll to position [239, 0]
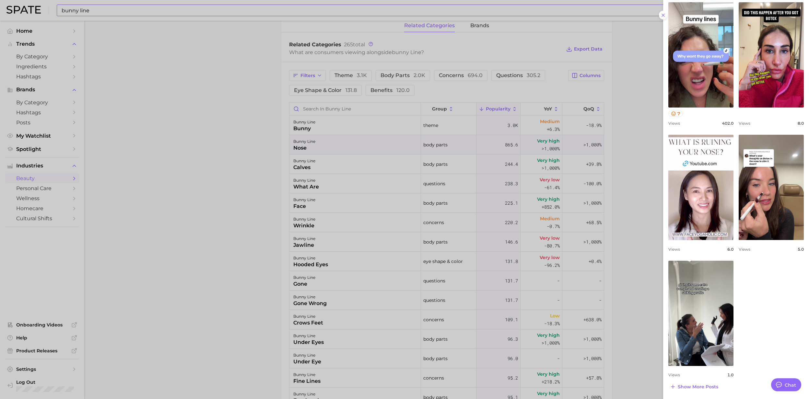
click at [87, 13] on div at bounding box center [404, 199] width 809 height 399
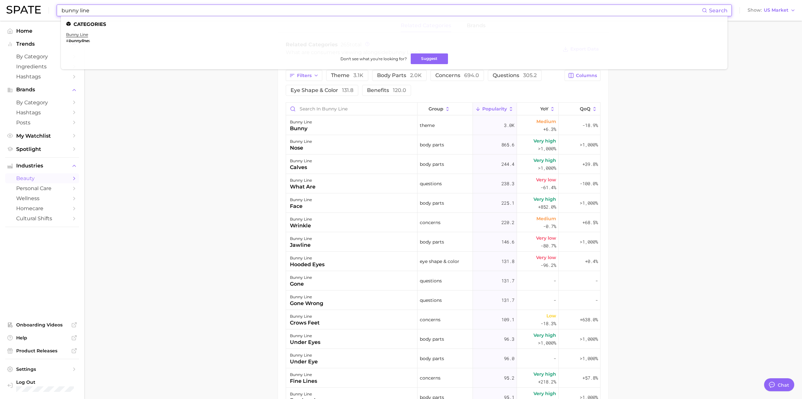
drag, startPoint x: 100, startPoint y: 11, endPoint x: 34, endPoint y: 11, distance: 66.7
click at [34, 11] on div "bunny line Search Categories bunny line # bunnyline s Don't see what you're loo…" at bounding box center [400, 10] width 789 height 21
type input "comedonal"
click at [69, 35] on link "comedonal acne" at bounding box center [83, 34] width 34 height 5
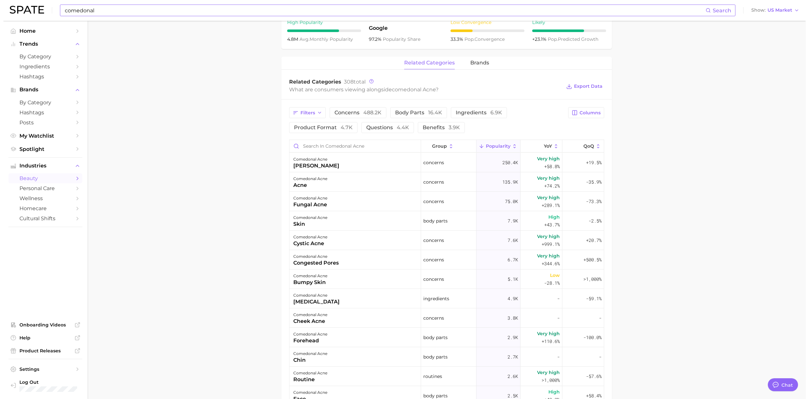
scroll to position [259, 0]
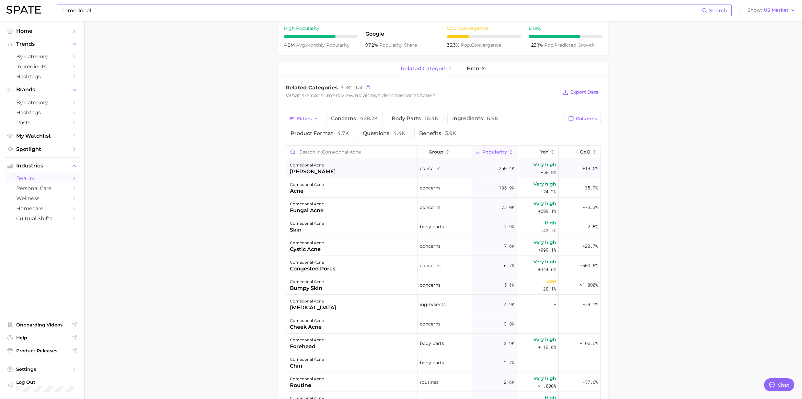
click at [319, 171] on div "[PERSON_NAME]" at bounding box center [313, 172] width 46 height 8
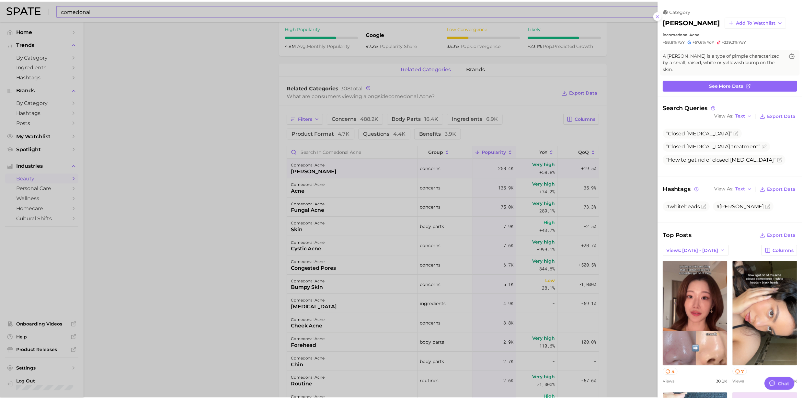
scroll to position [0, 0]
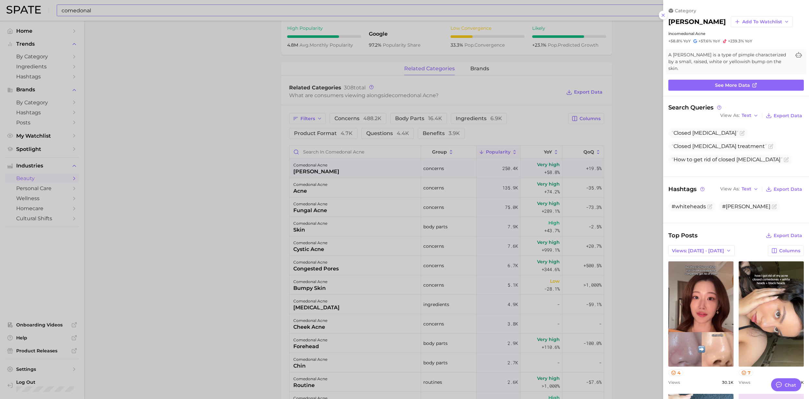
click at [226, 75] on div at bounding box center [404, 199] width 809 height 399
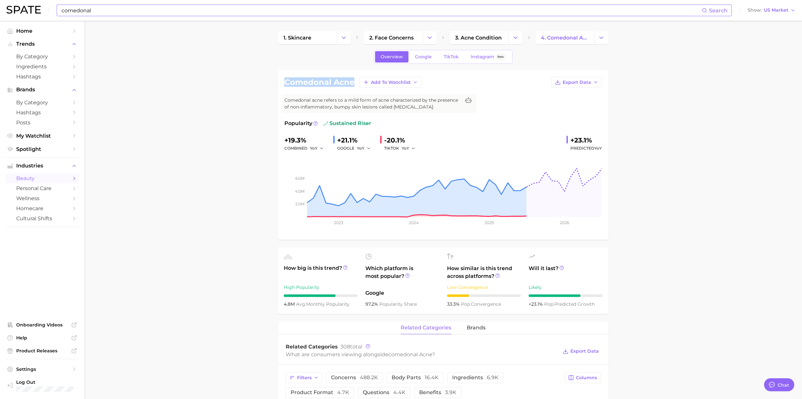
drag, startPoint x: 354, startPoint y: 84, endPoint x: 271, endPoint y: 82, distance: 83.0
copy h1 "comedonal acne"
